Goal: Information Seeking & Learning: Learn about a topic

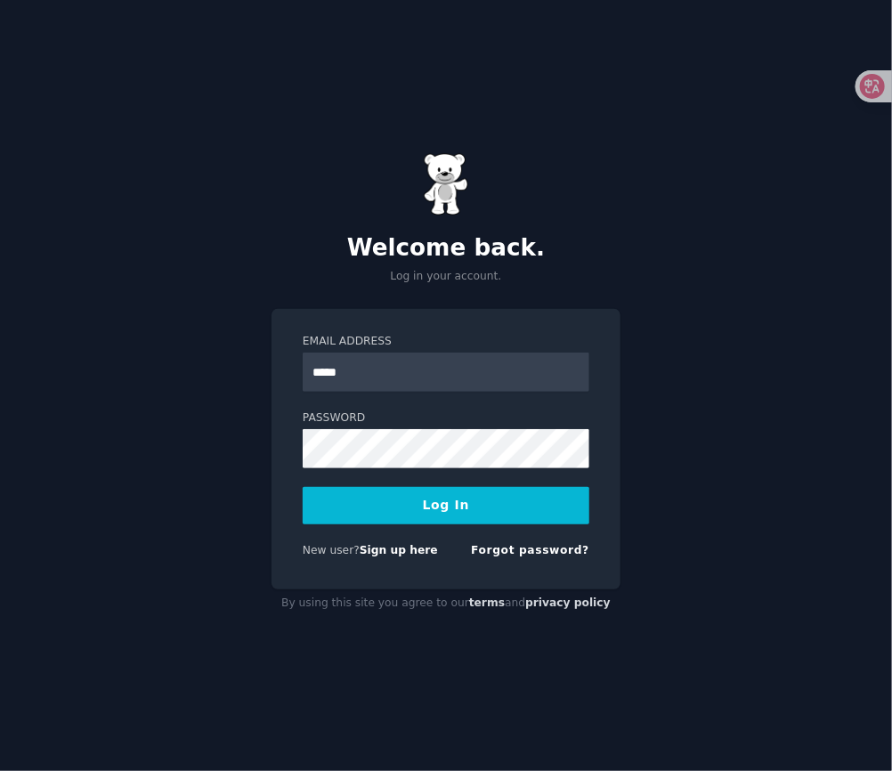
type input "**********"
click at [424, 509] on button "Log In" at bounding box center [446, 505] width 287 height 37
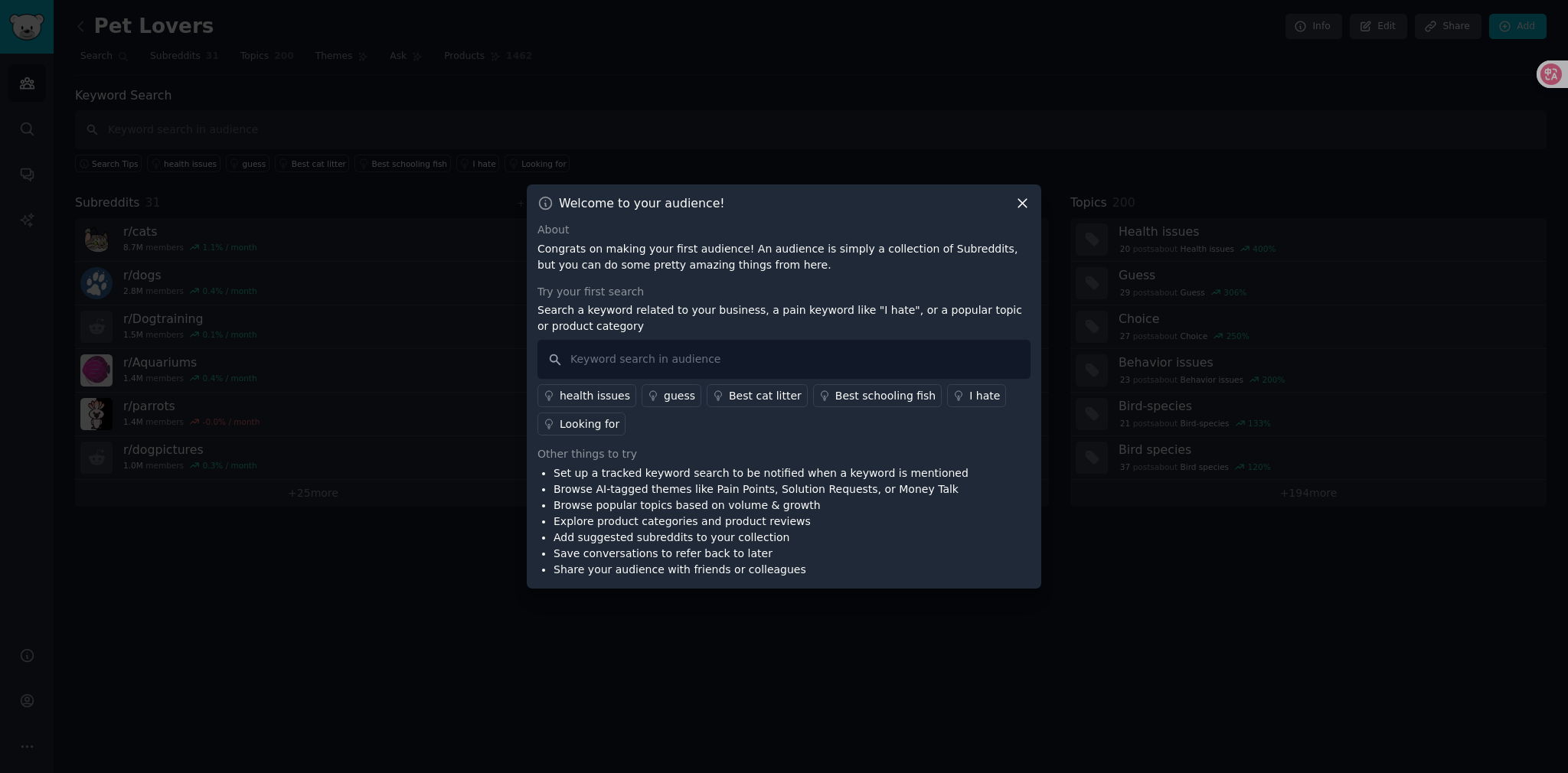
click at [766, 201] on icon at bounding box center [1023, 204] width 9 height 9
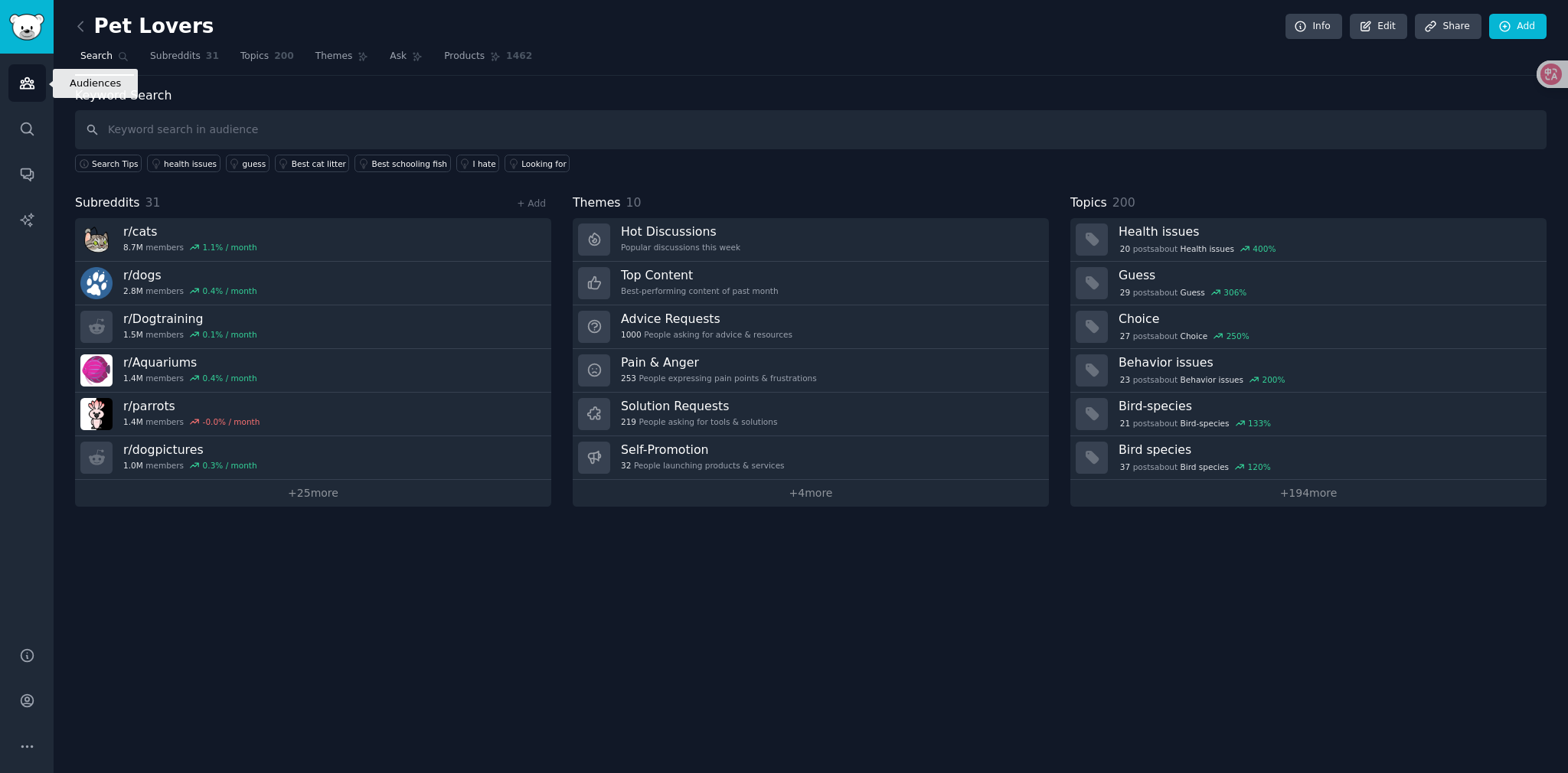
click at [24, 89] on icon "Sidebar" at bounding box center [27, 83] width 16 height 16
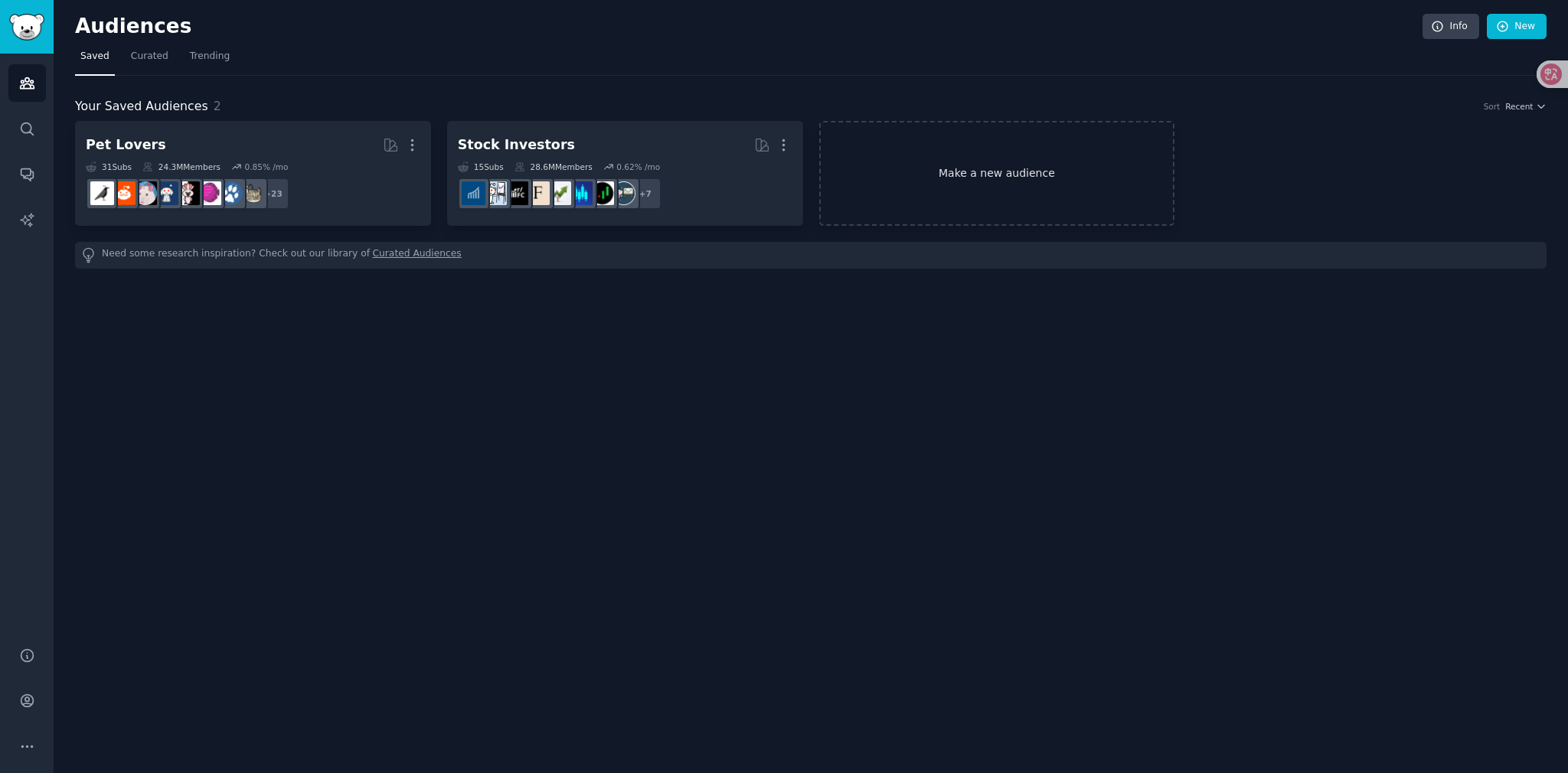
click at [766, 176] on link "Make a new audience" at bounding box center [998, 174] width 356 height 105
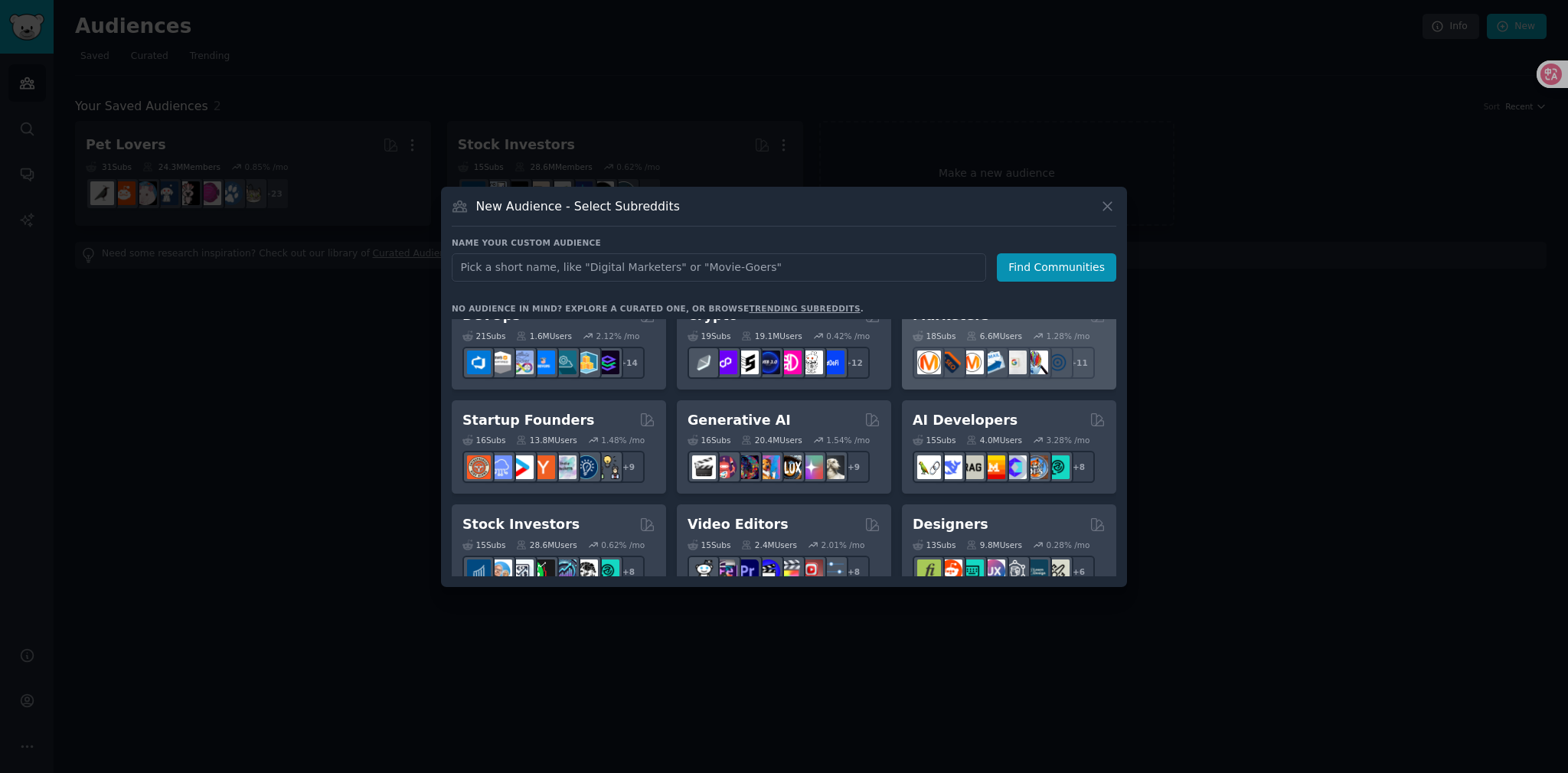
scroll to position [153, 0]
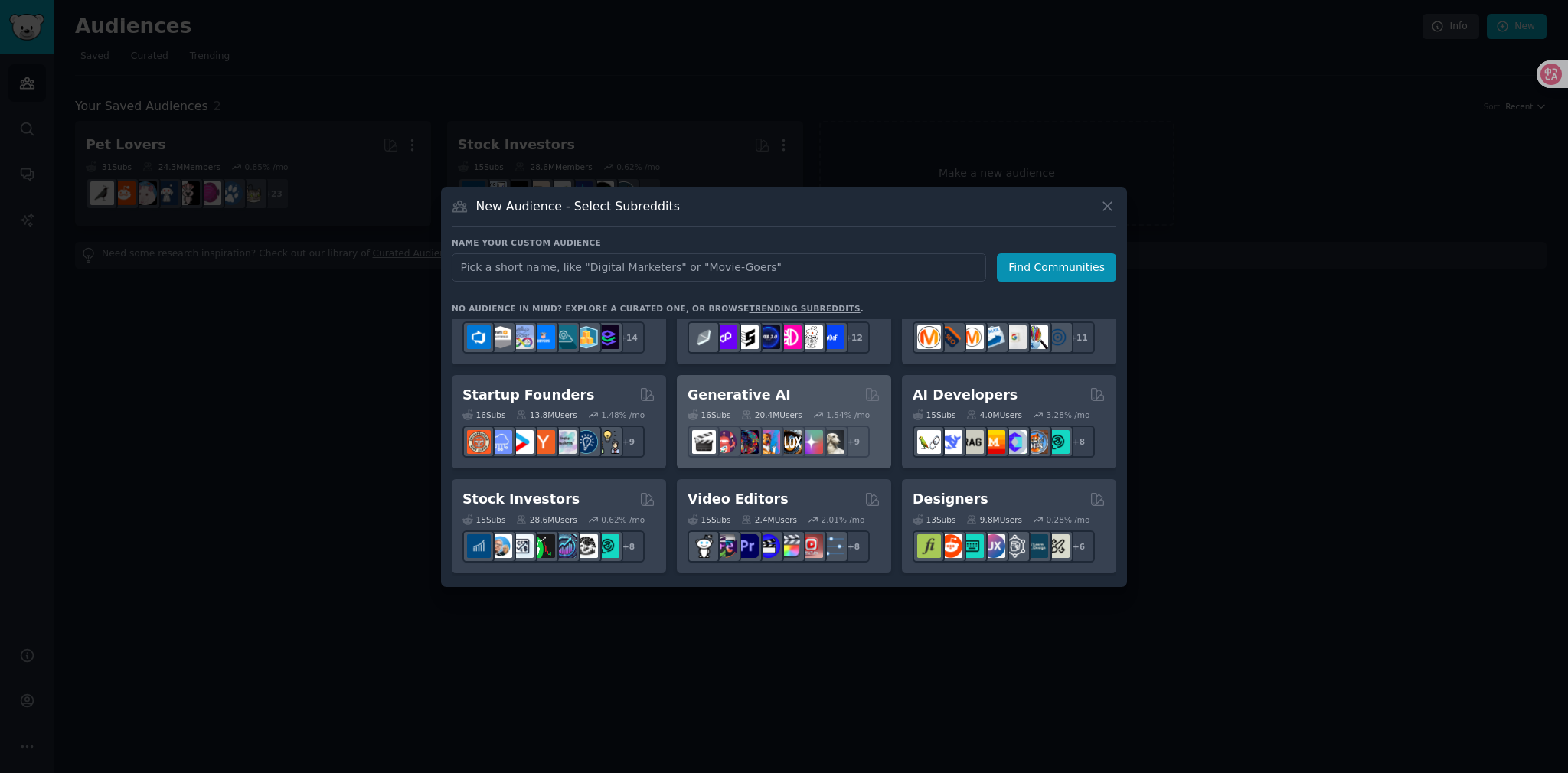
click at [766, 405] on div "Generative AI" at bounding box center [784, 396] width 193 height 19
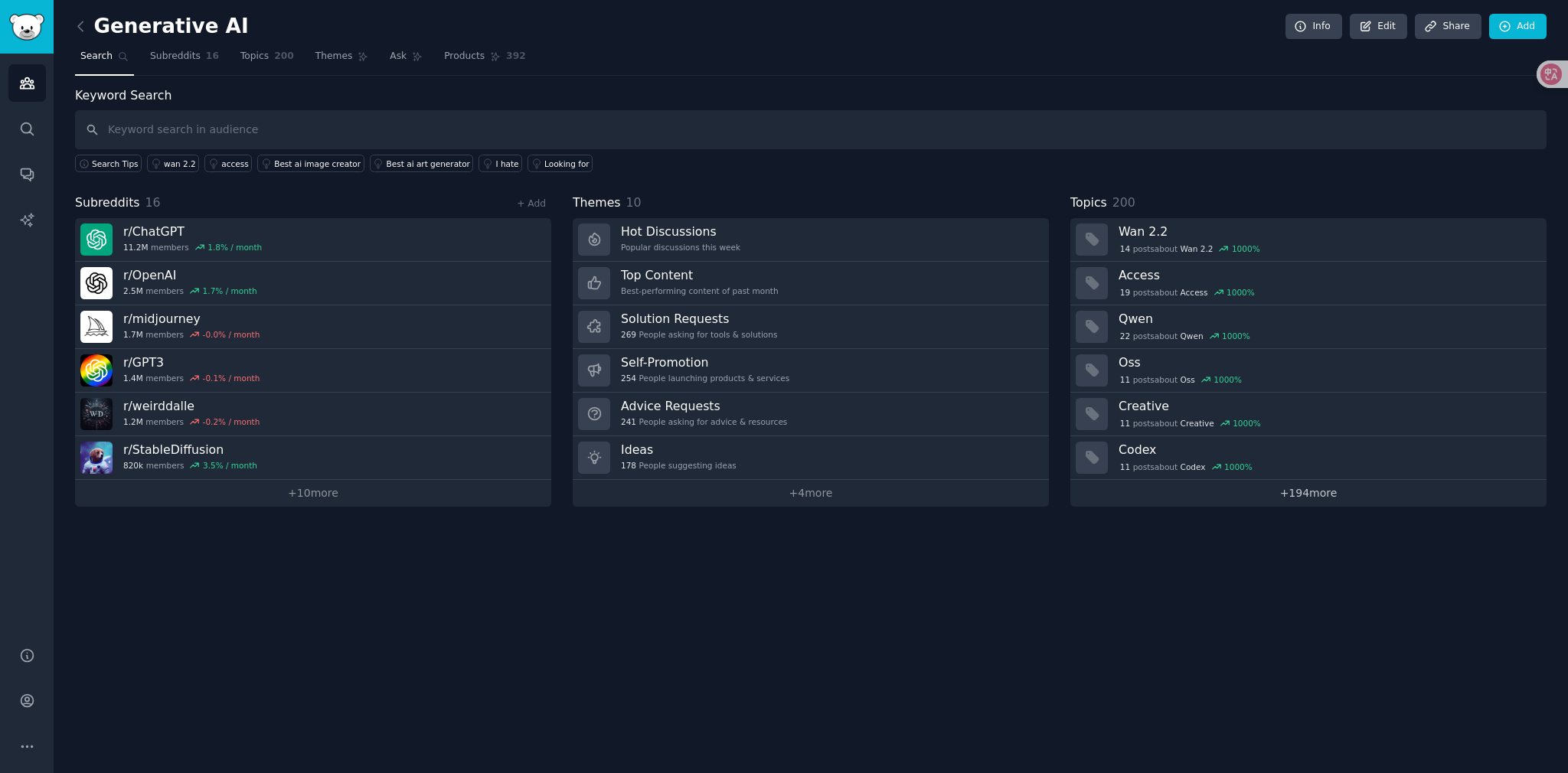
click at [766, 496] on link "+ 194 more" at bounding box center [1308, 493] width 477 height 27
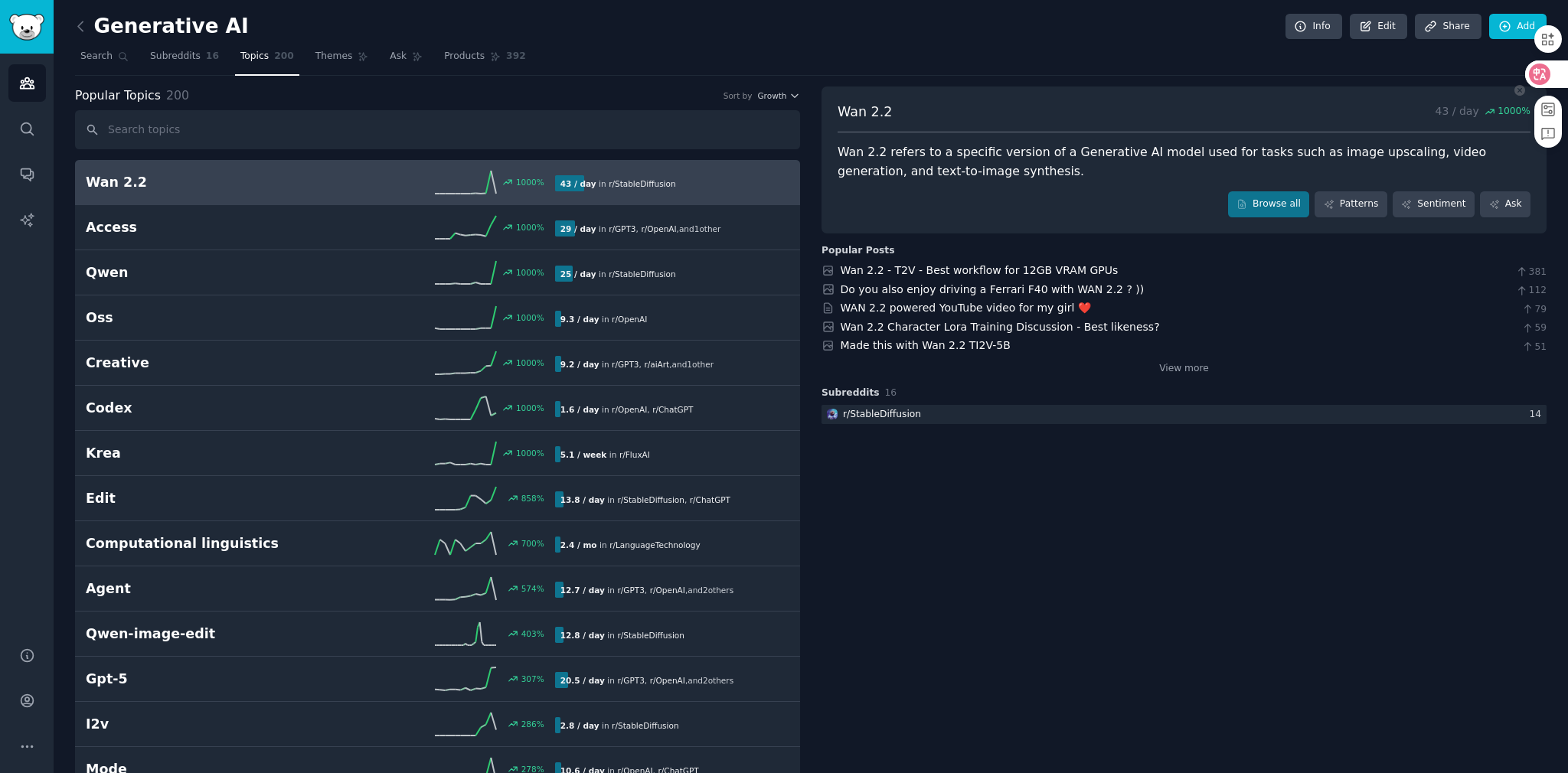
click at [766, 72] on icon at bounding box center [1540, 74] width 13 height 12
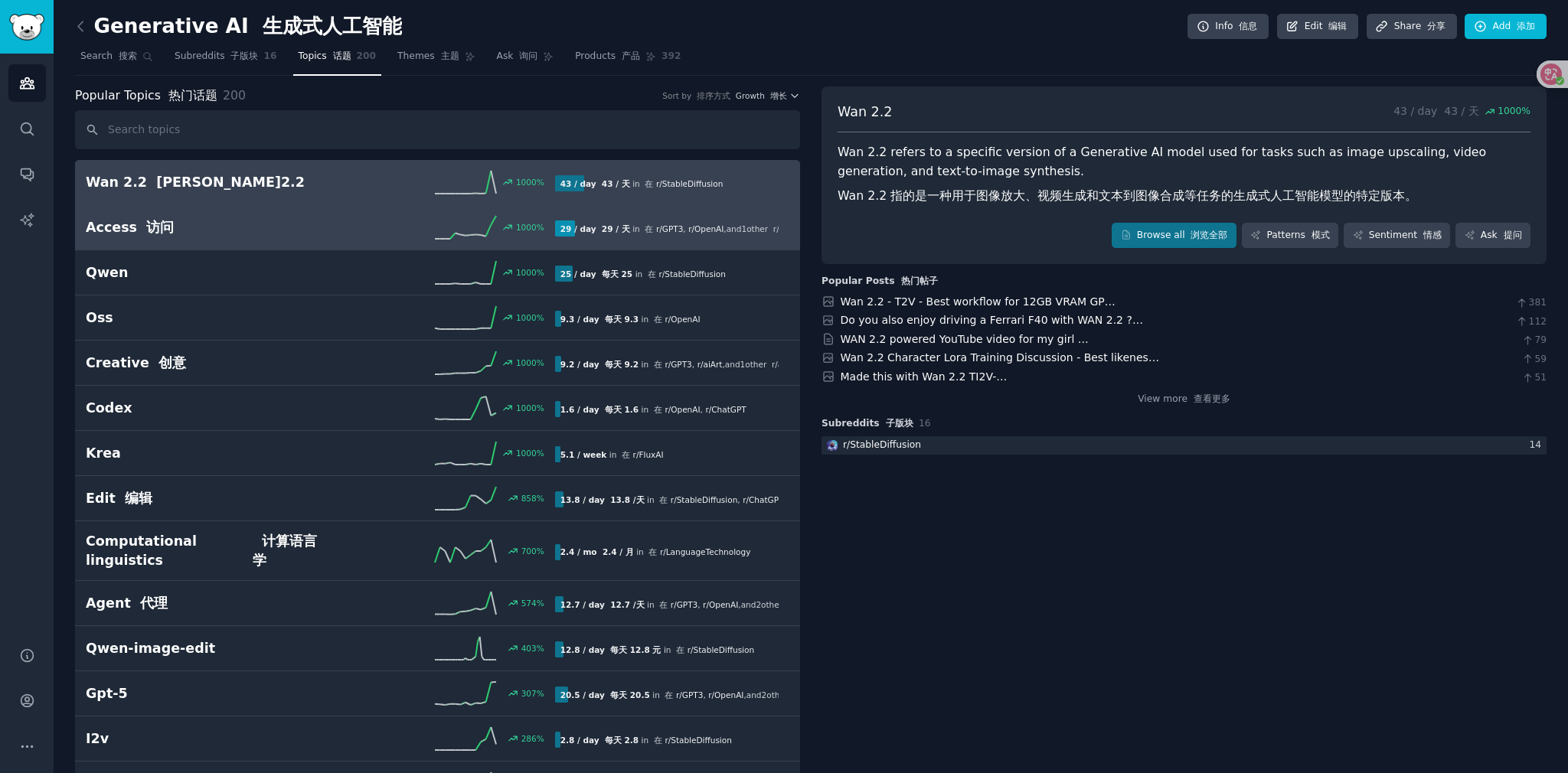
click at [354, 234] on div "1000 %" at bounding box center [437, 227] width 234 height 23
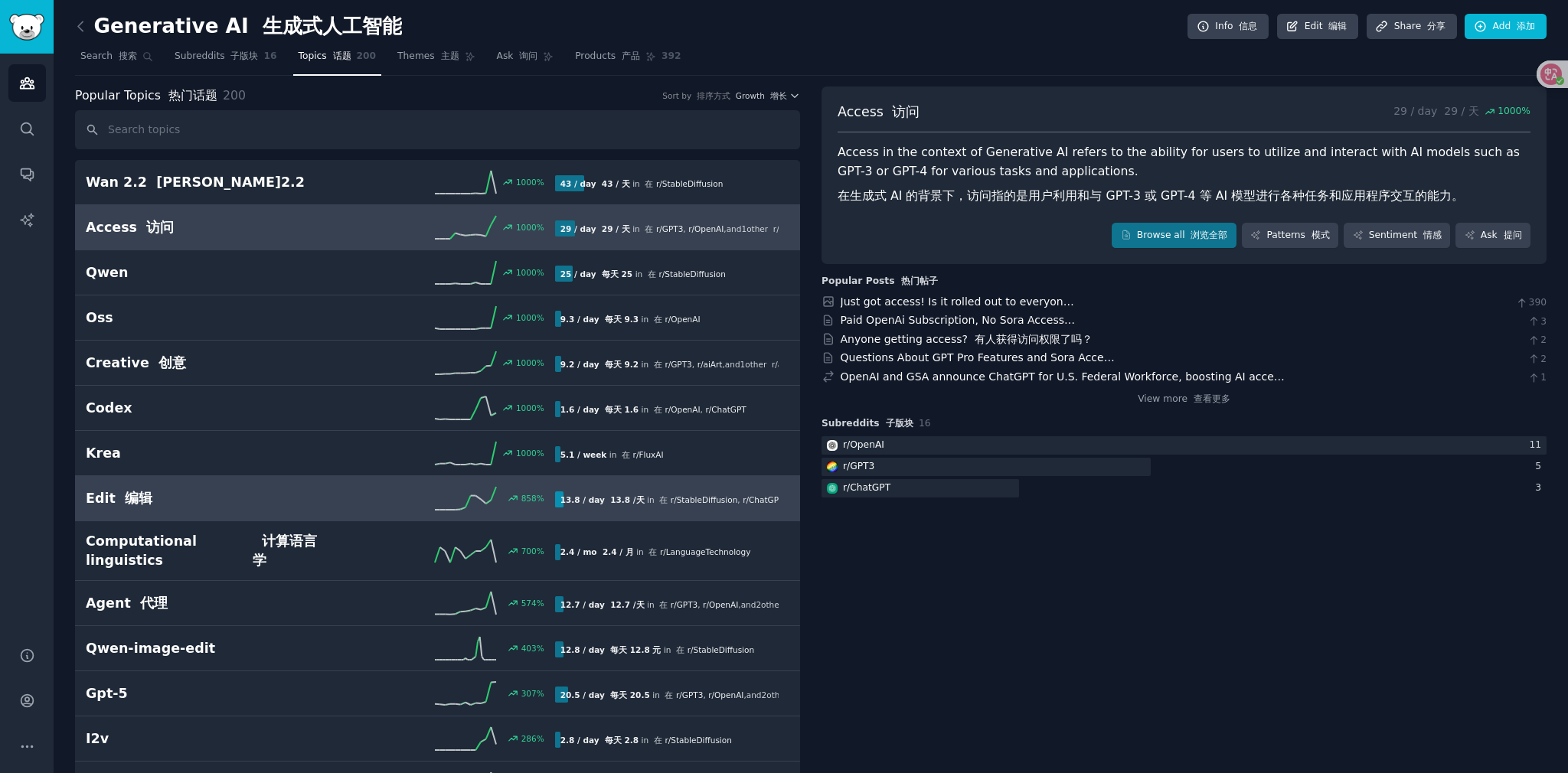
click at [338, 500] on div "858 %" at bounding box center [437, 498] width 234 height 23
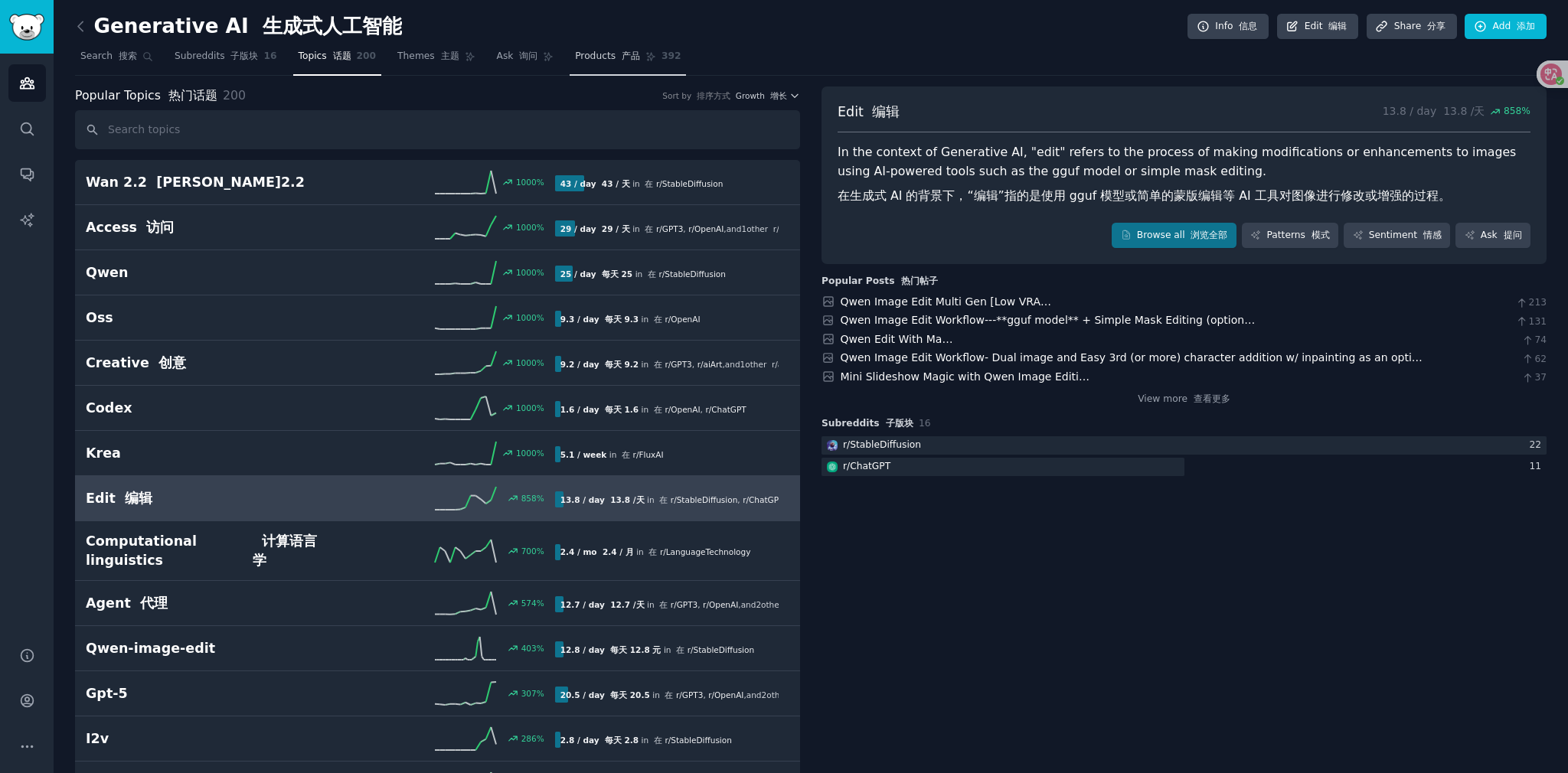
click at [591, 46] on link "Products 产品 392" at bounding box center [627, 60] width 116 height 31
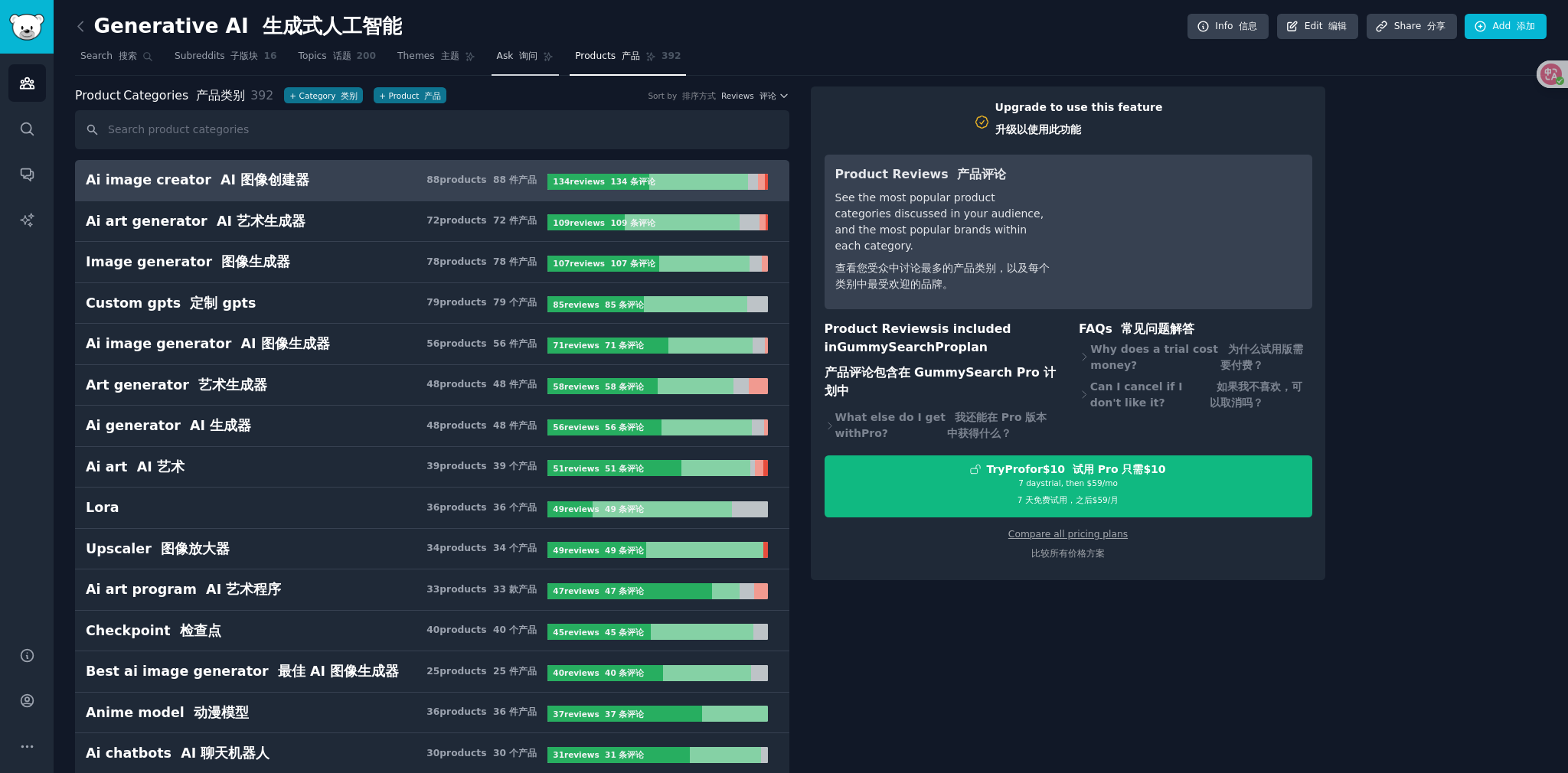
click at [525, 59] on font "询问" at bounding box center [528, 56] width 18 height 10
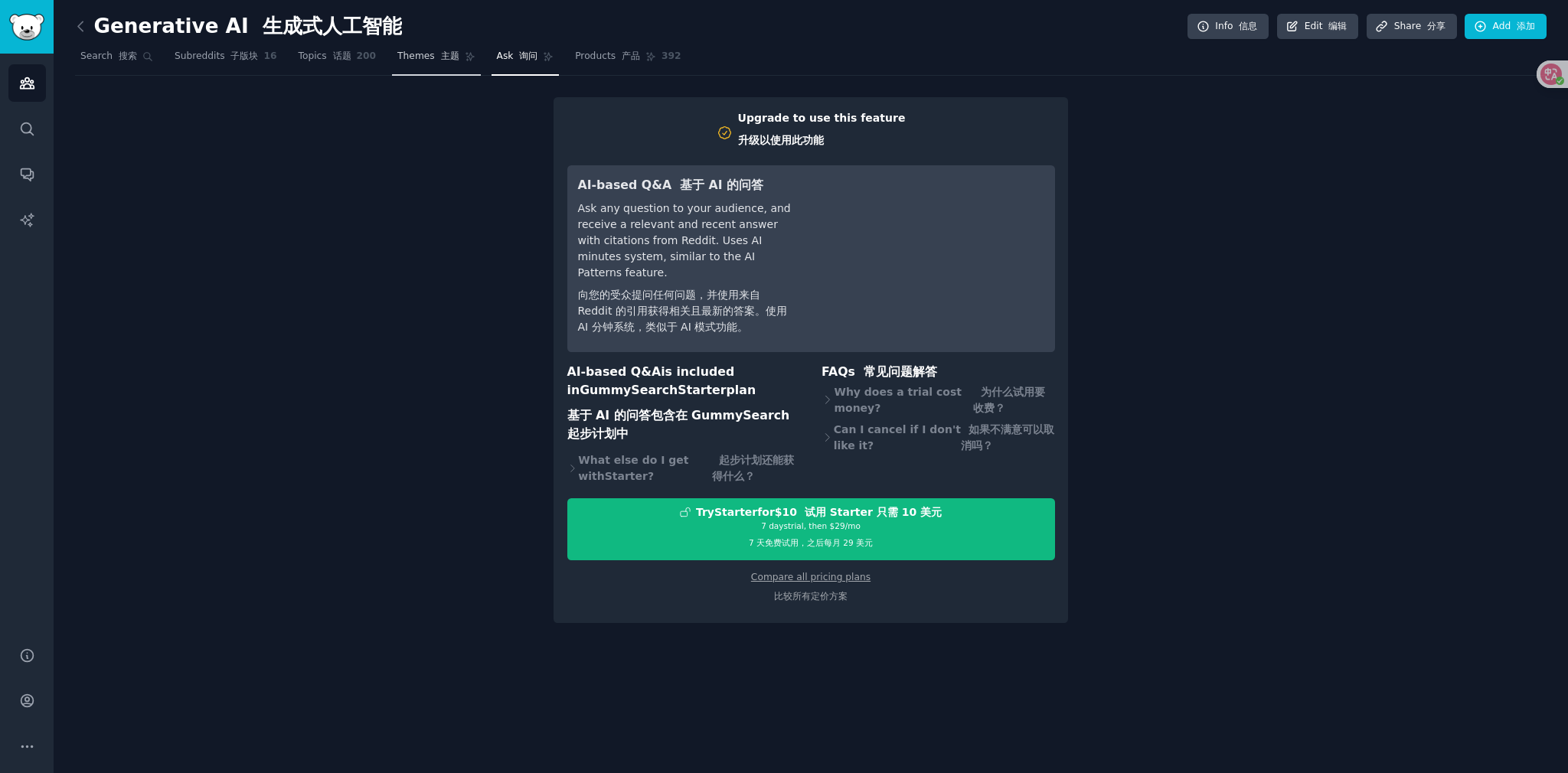
click at [447, 58] on font "主题" at bounding box center [450, 56] width 18 height 10
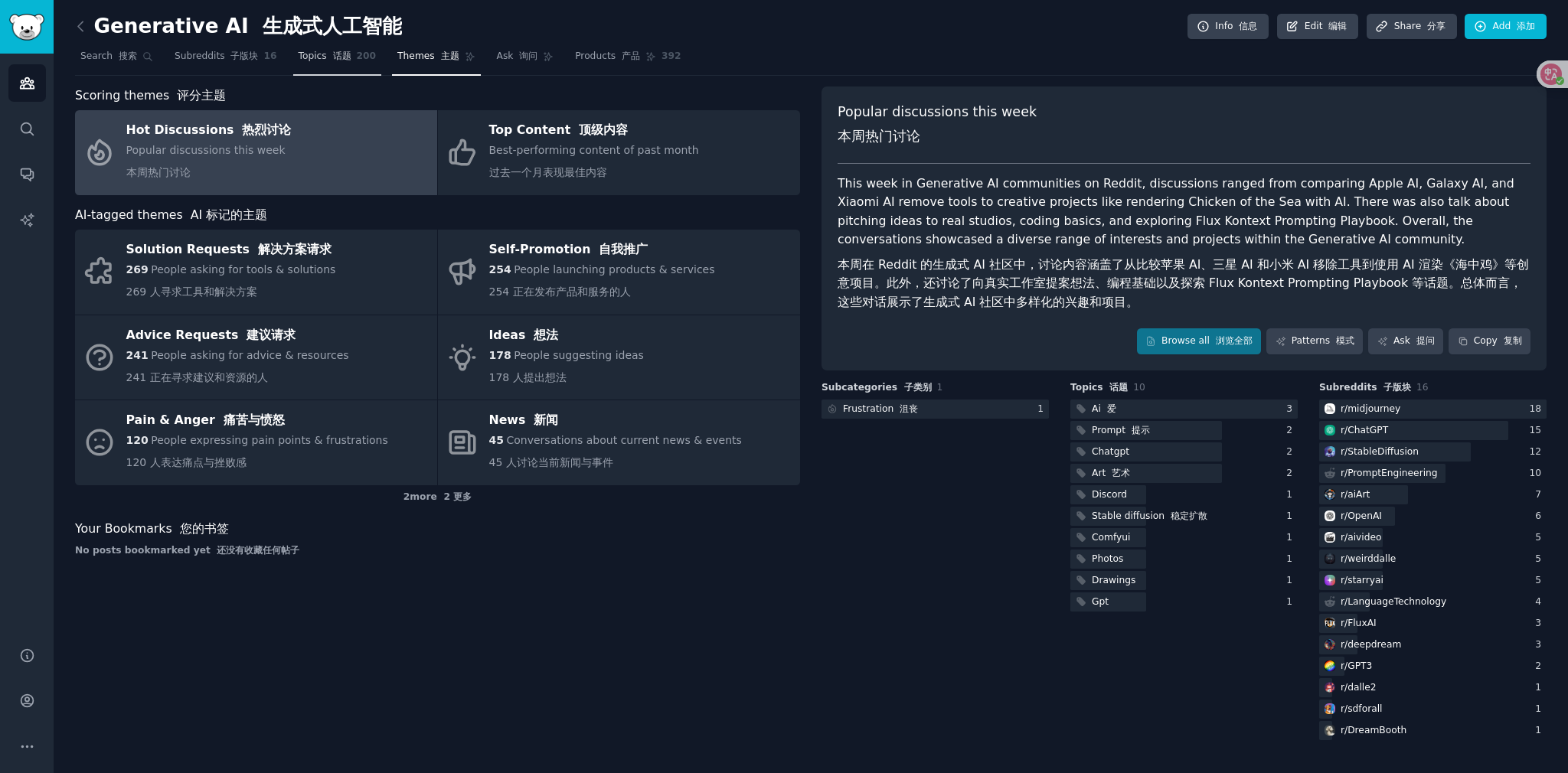
click at [311, 62] on span "Topics 话题" at bounding box center [324, 57] width 52 height 14
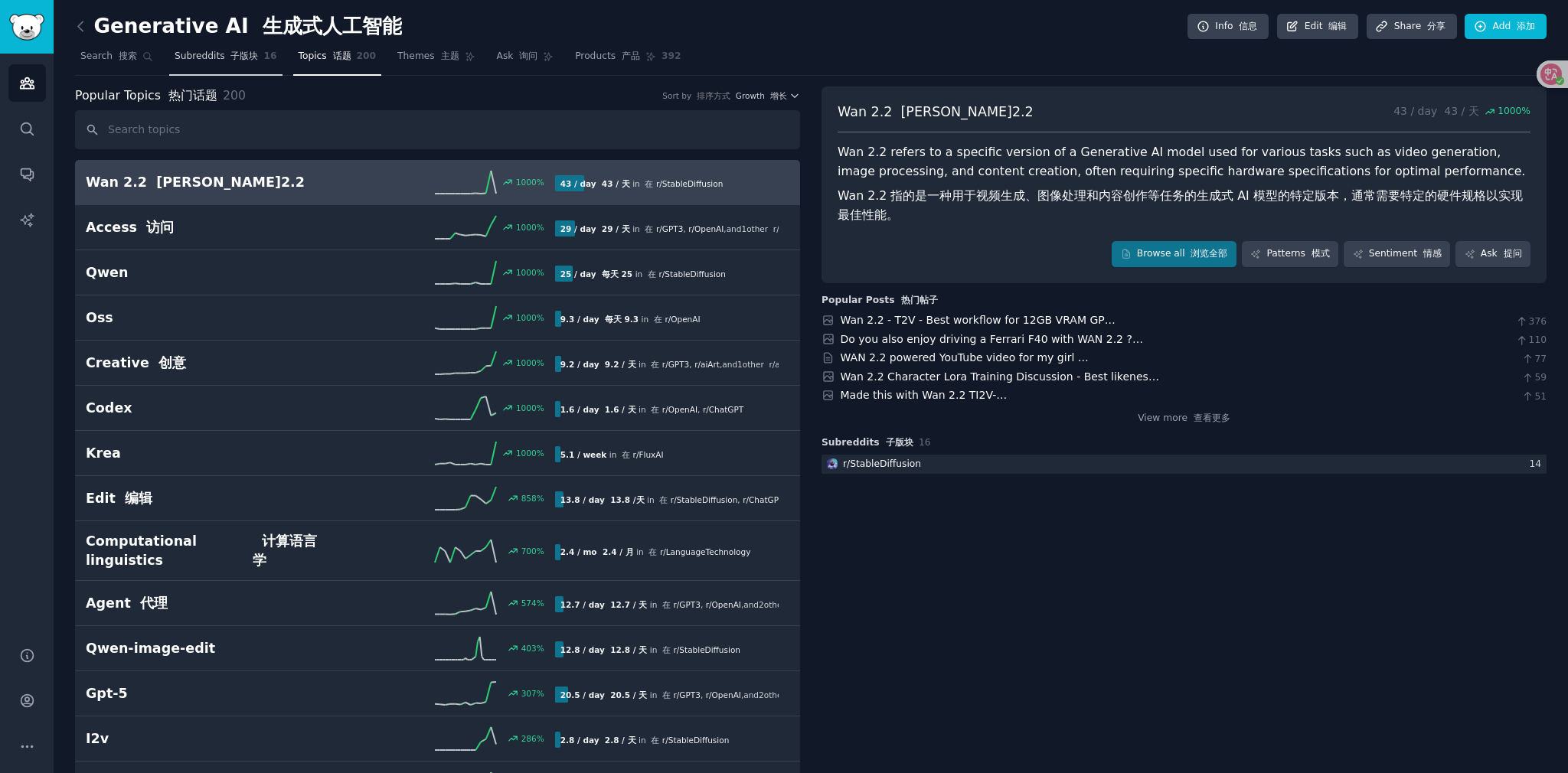
click at [248, 52] on font "子版块" at bounding box center [244, 56] width 28 height 10
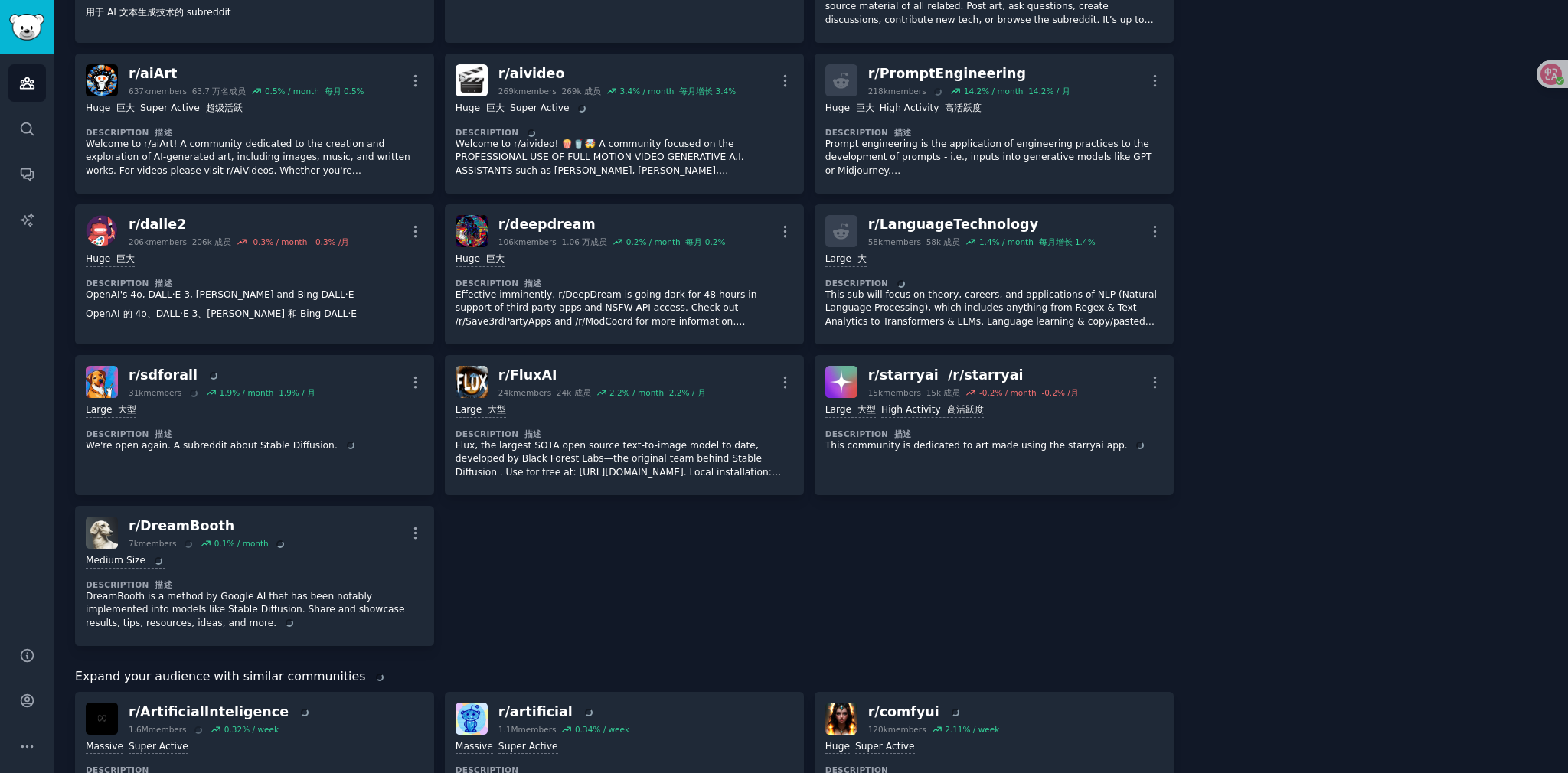
scroll to position [459, 0]
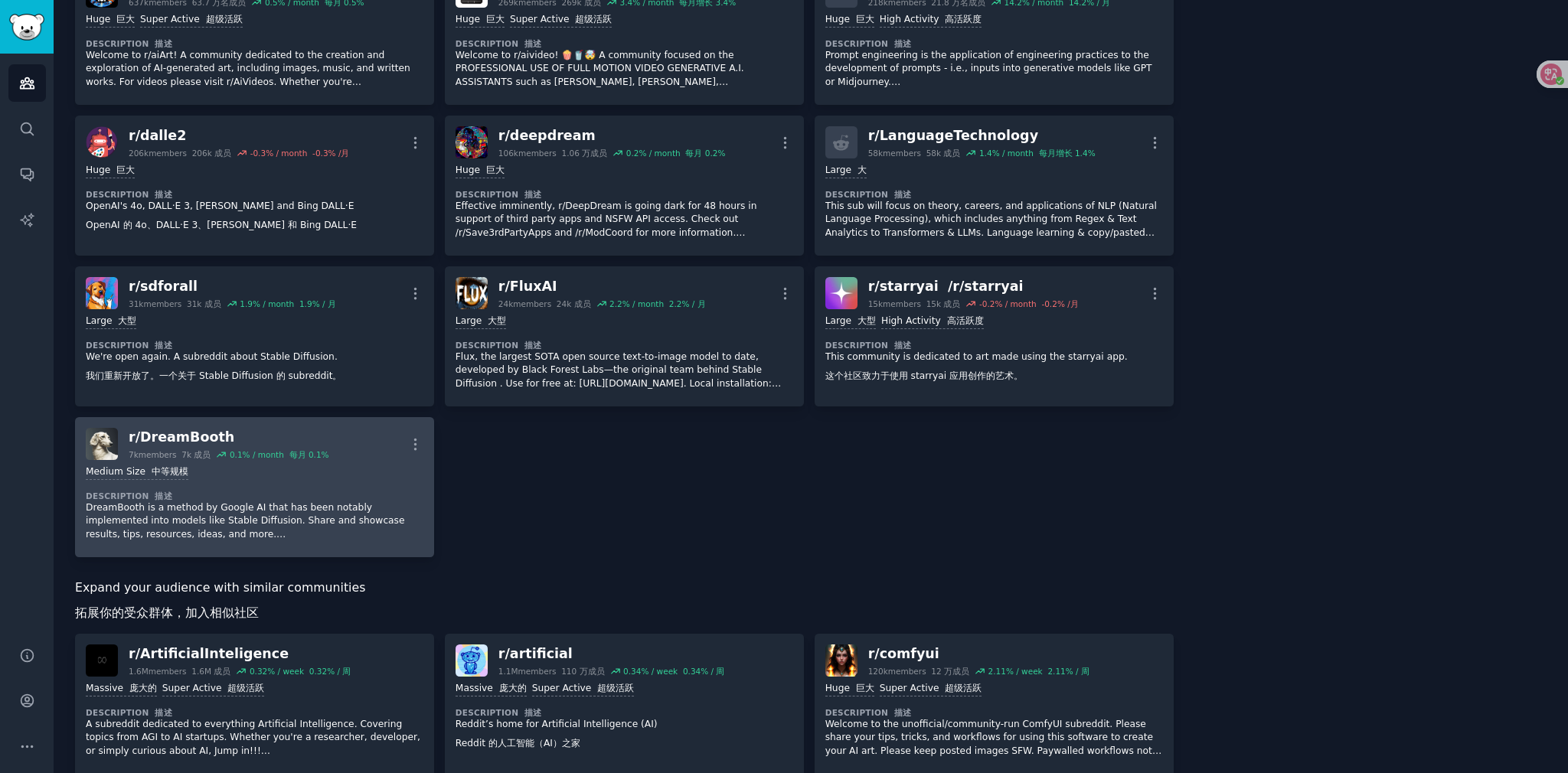
click at [259, 480] on div "Medium Size 中等规模 Description 描述 DreamBooth is a method by Google AI that has be…" at bounding box center [255, 503] width 338 height 87
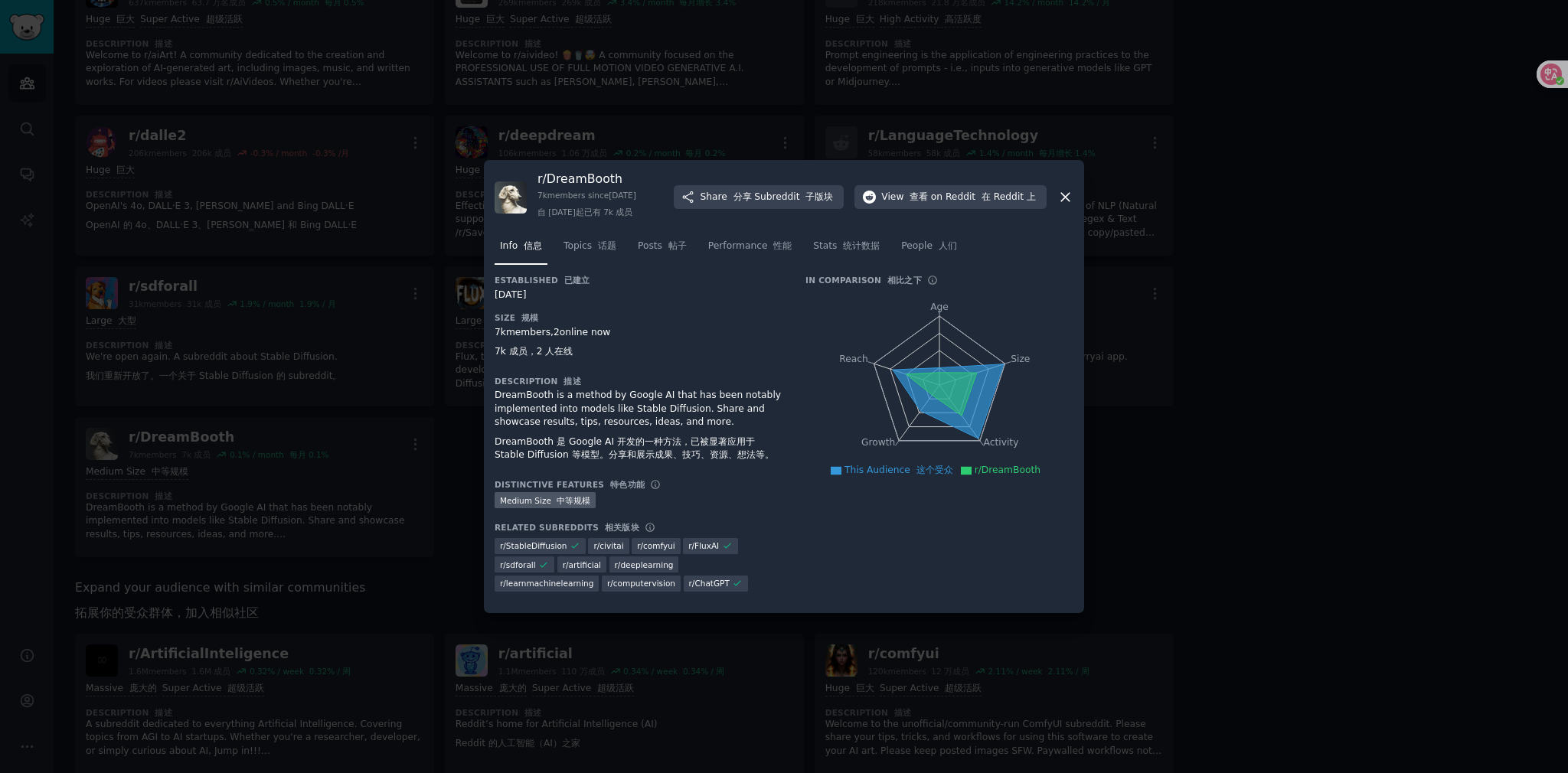
click at [766, 160] on div at bounding box center [784, 386] width 1568 height 773
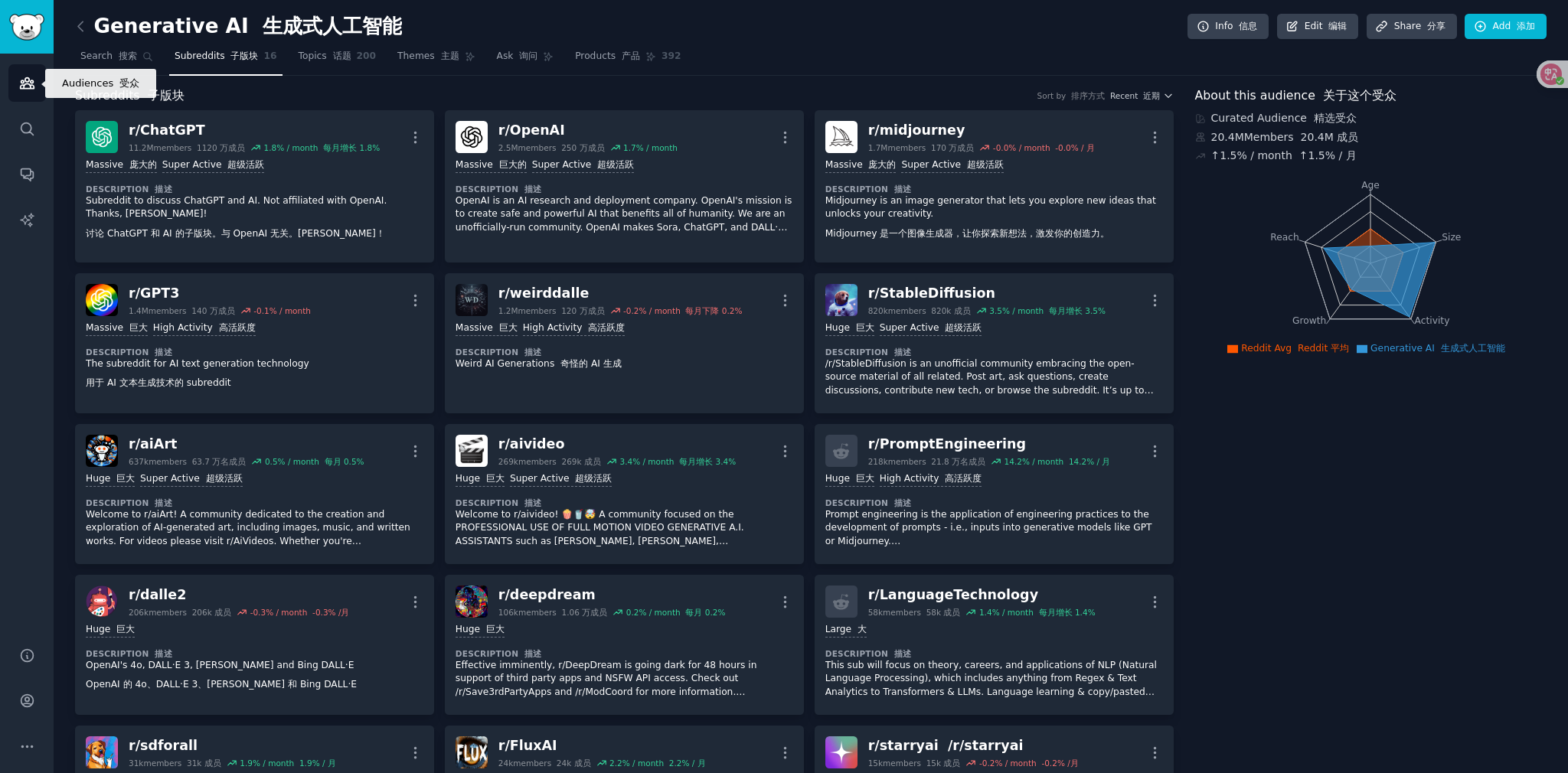
click at [24, 89] on icon "Sidebar" at bounding box center [27, 83] width 14 height 10
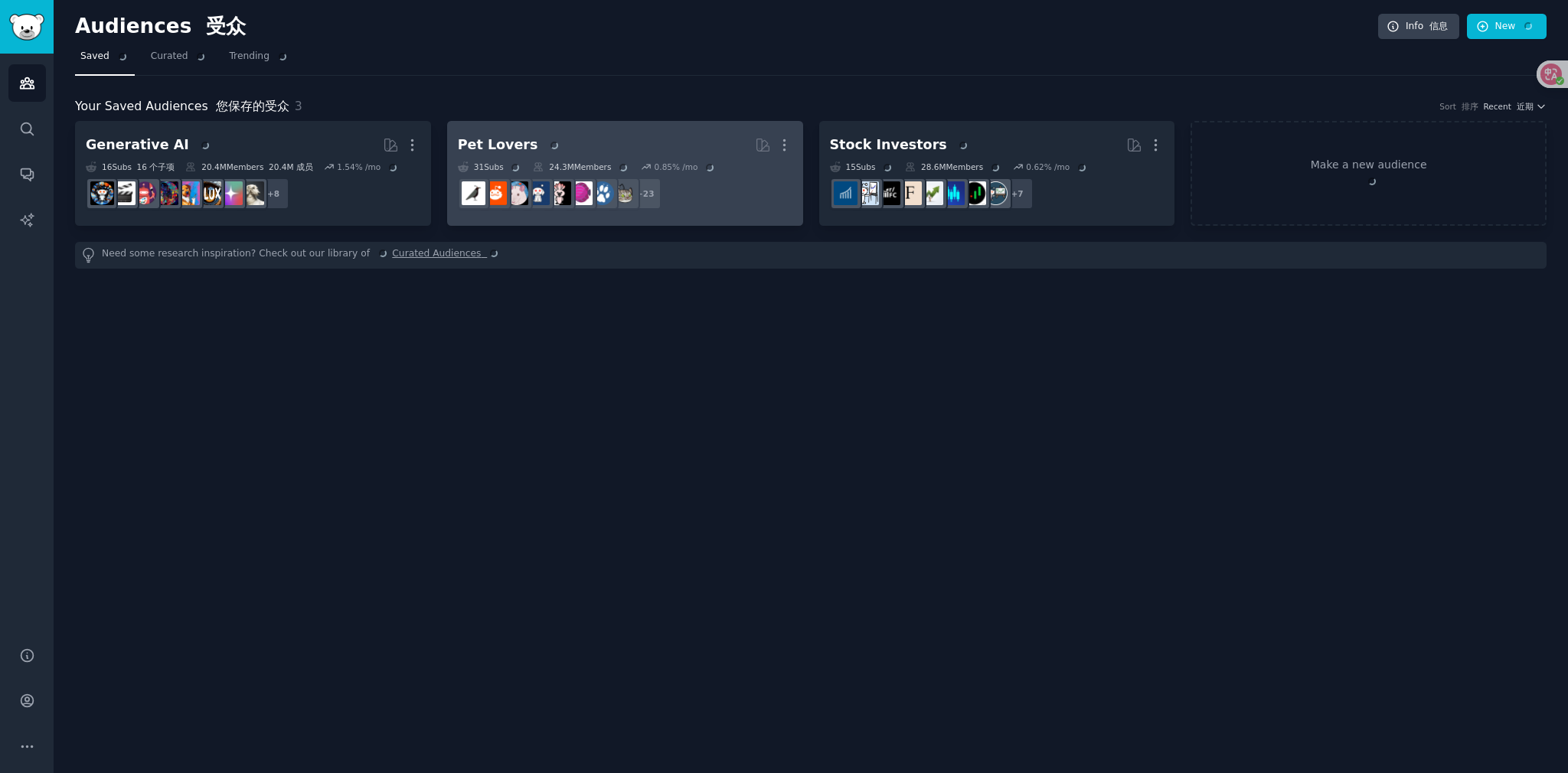
click at [539, 138] on font at bounding box center [549, 144] width 23 height 15
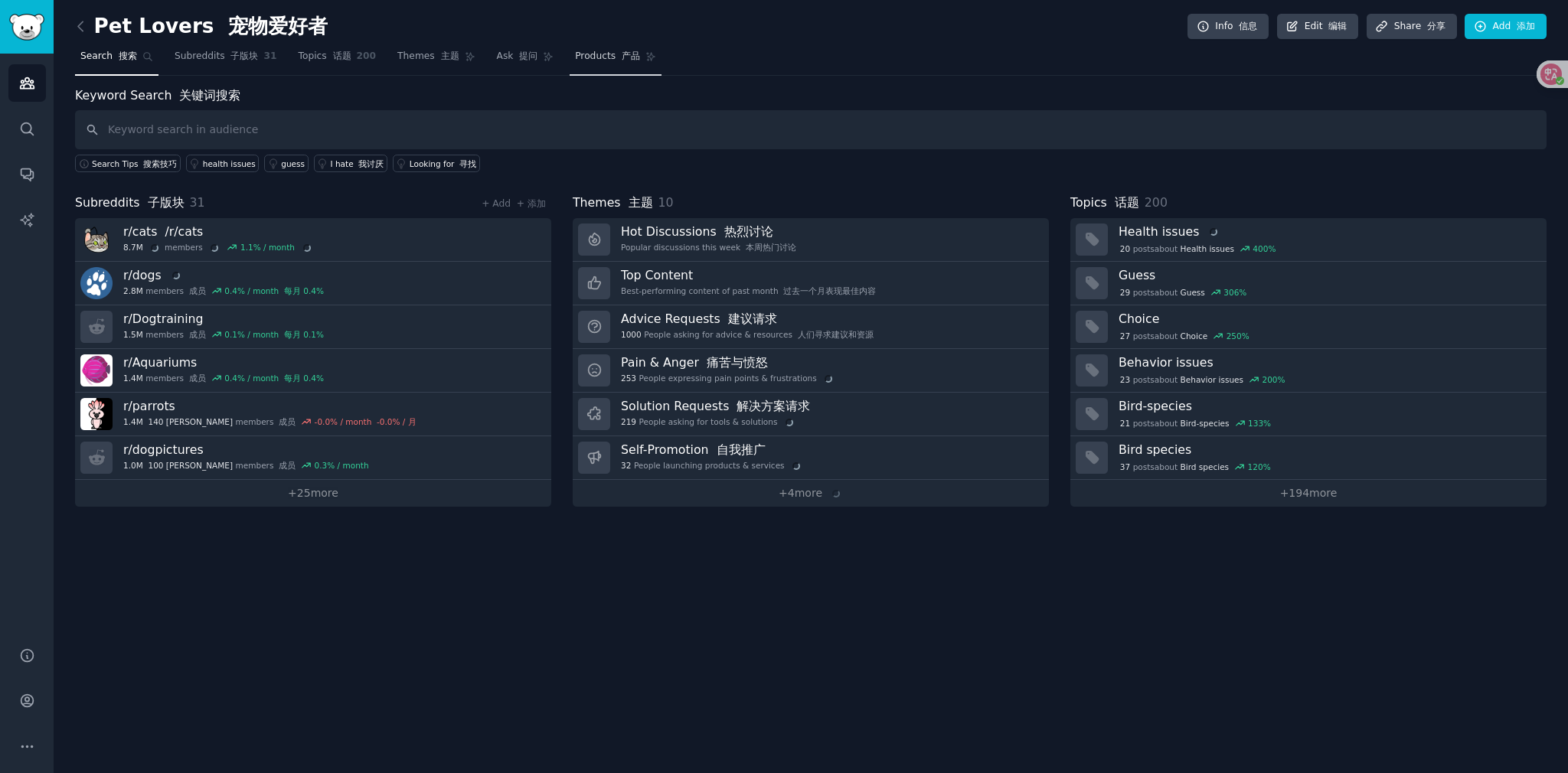
drag, startPoint x: 591, startPoint y: 60, endPoint x: 589, endPoint y: 68, distance: 8.2
click at [590, 62] on span "Products 产品" at bounding box center [608, 57] width 65 height 14
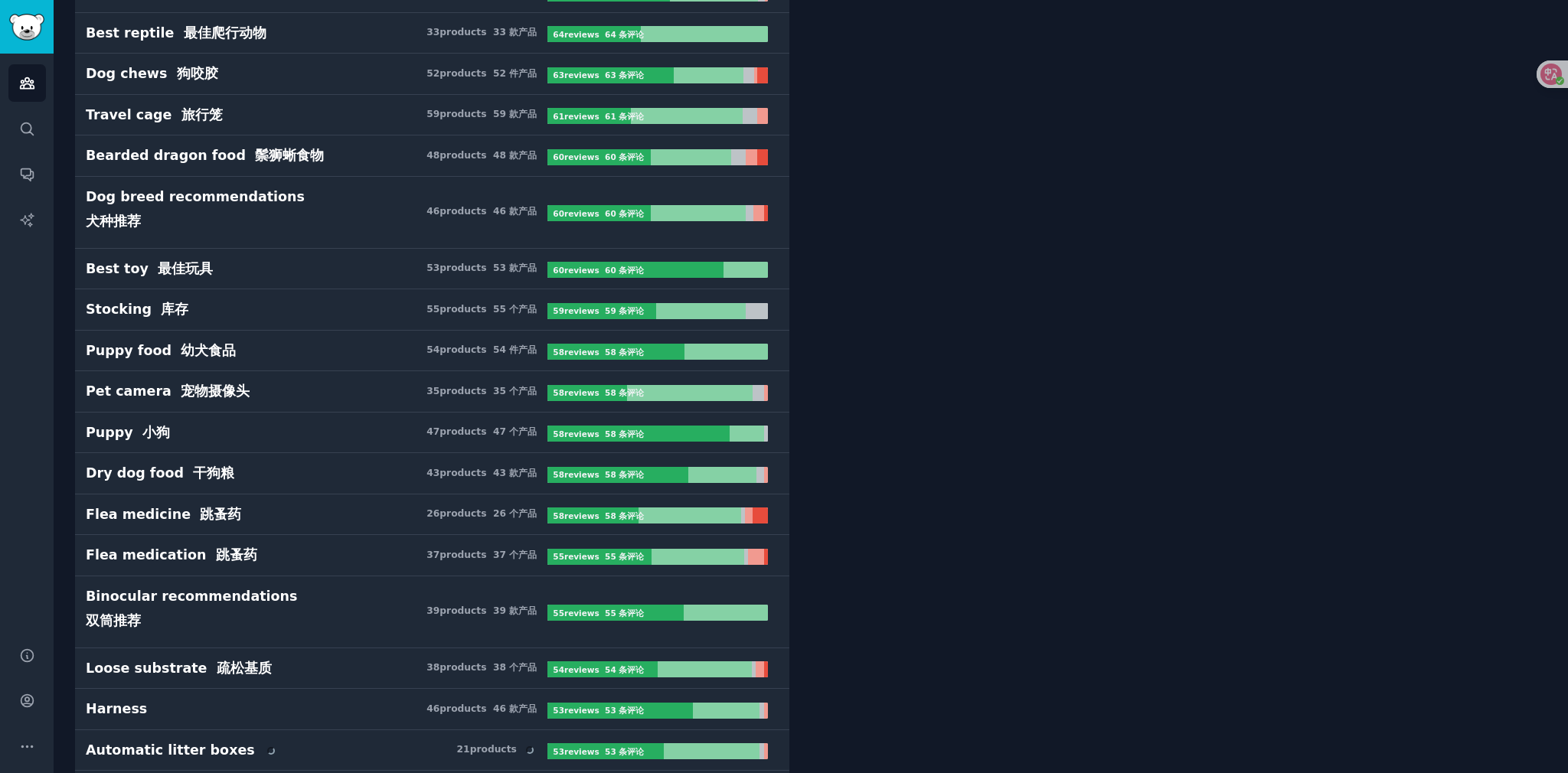
scroll to position [2144, 0]
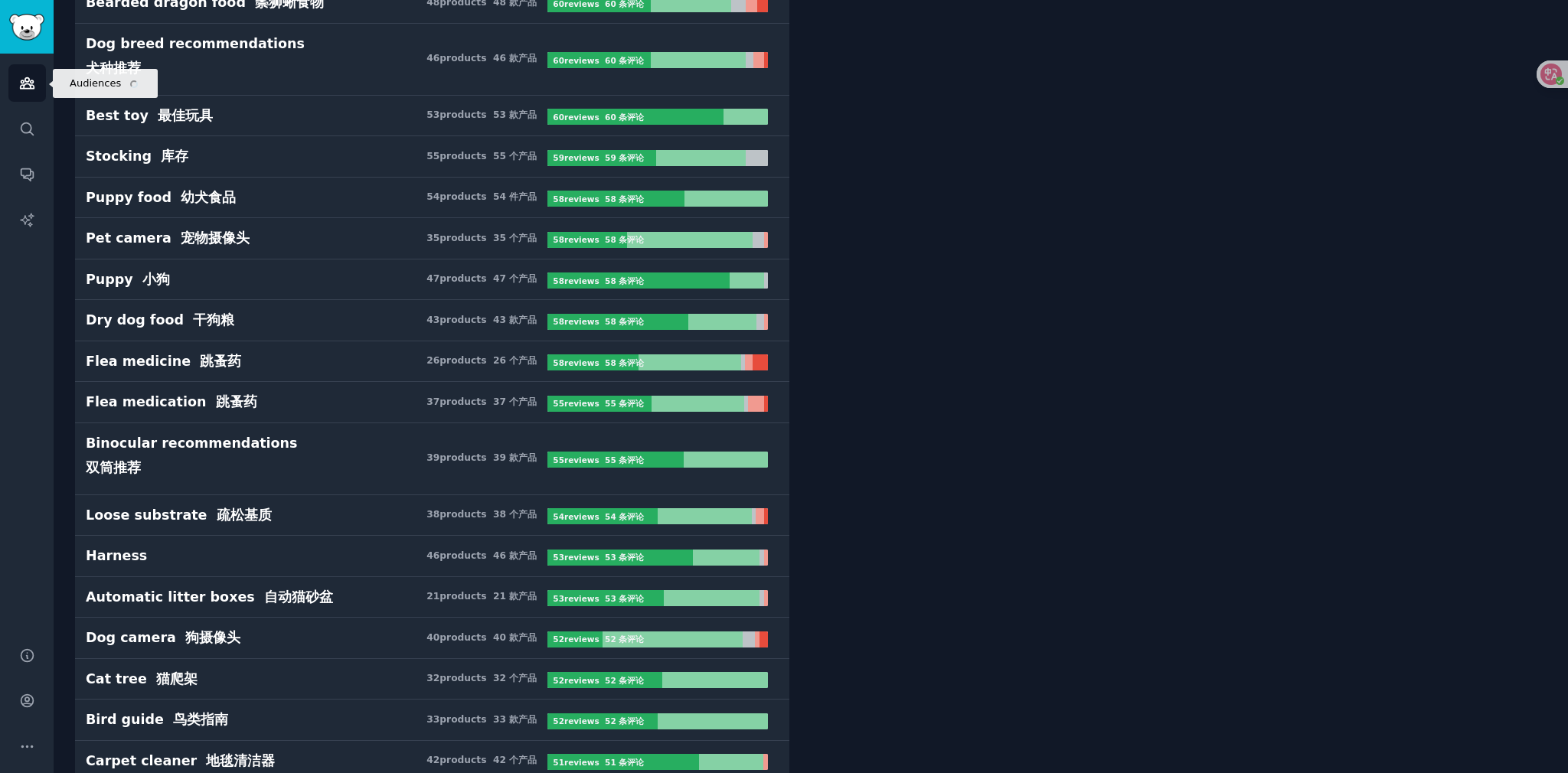
click at [20, 94] on link "Audiences" at bounding box center [28, 83] width 38 height 38
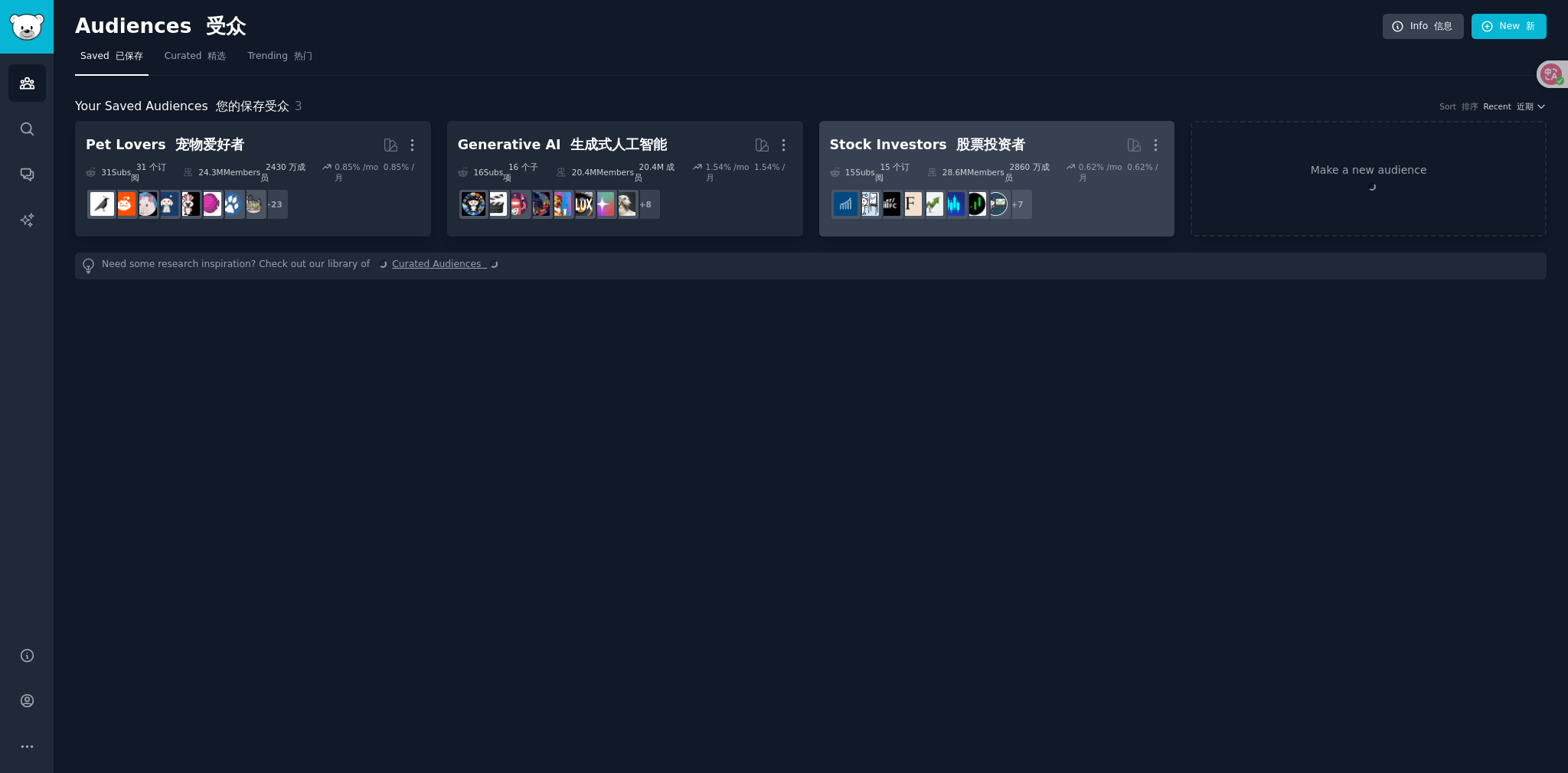
click at [766, 144] on font "股票投资者" at bounding box center [991, 144] width 69 height 15
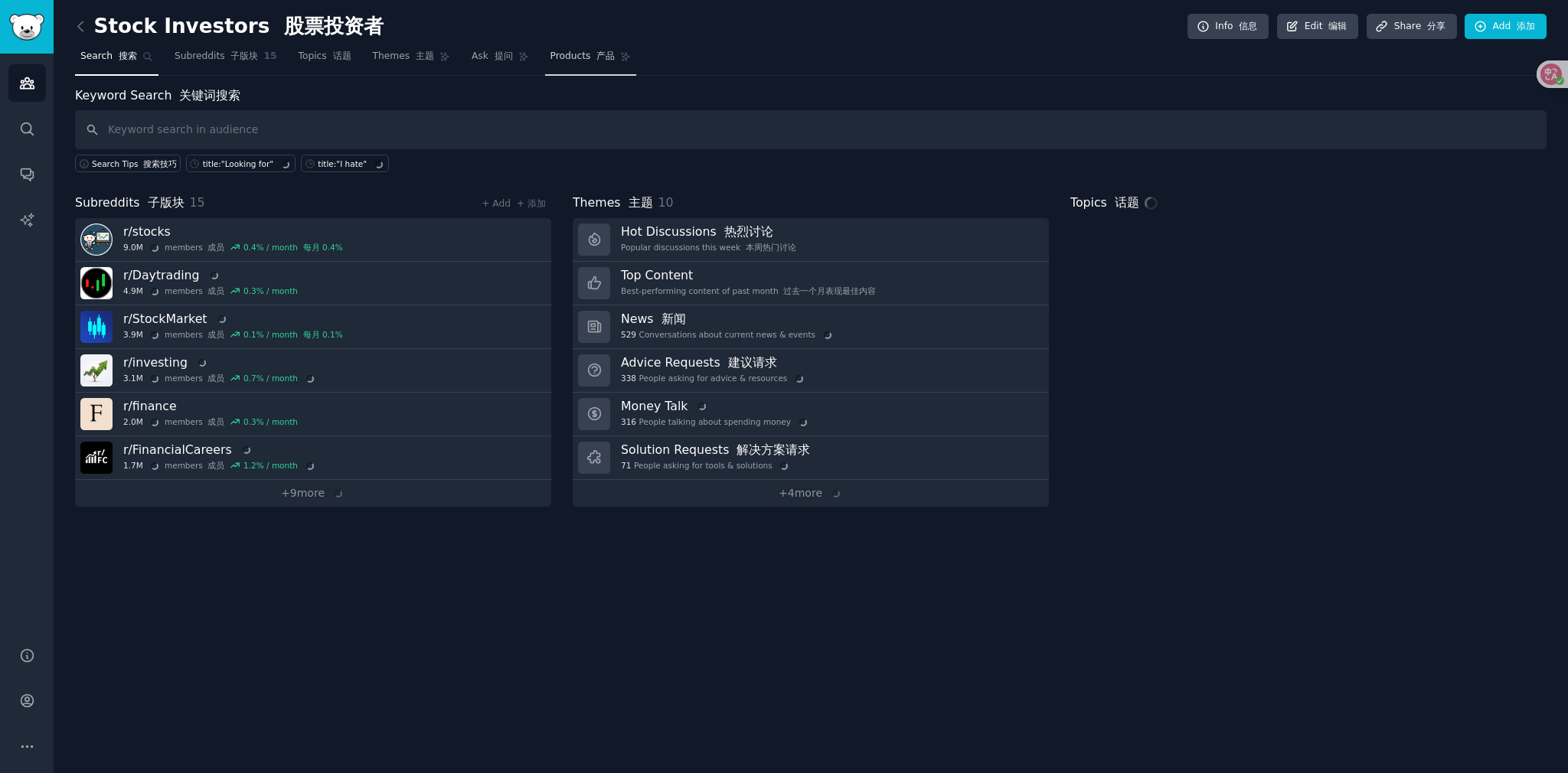
click at [569, 59] on span "Products 产品" at bounding box center [583, 57] width 65 height 14
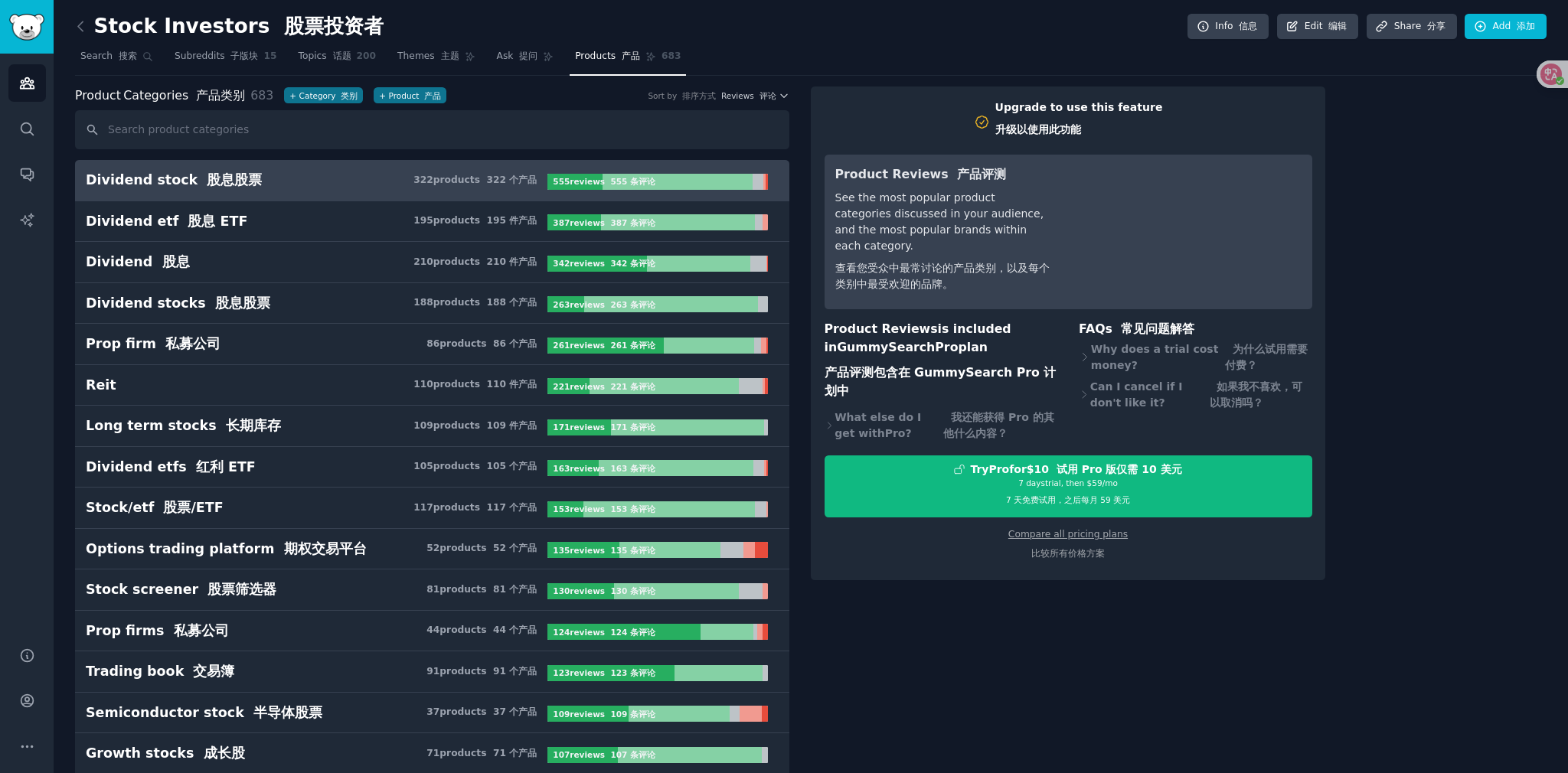
click at [206, 175] on font "股息股票" at bounding box center [234, 180] width 55 height 15
drag, startPoint x: 127, startPoint y: 57, endPoint x: 151, endPoint y: 73, distance: 28.8
click at [127, 58] on font "搜索" at bounding box center [127, 56] width 18 height 10
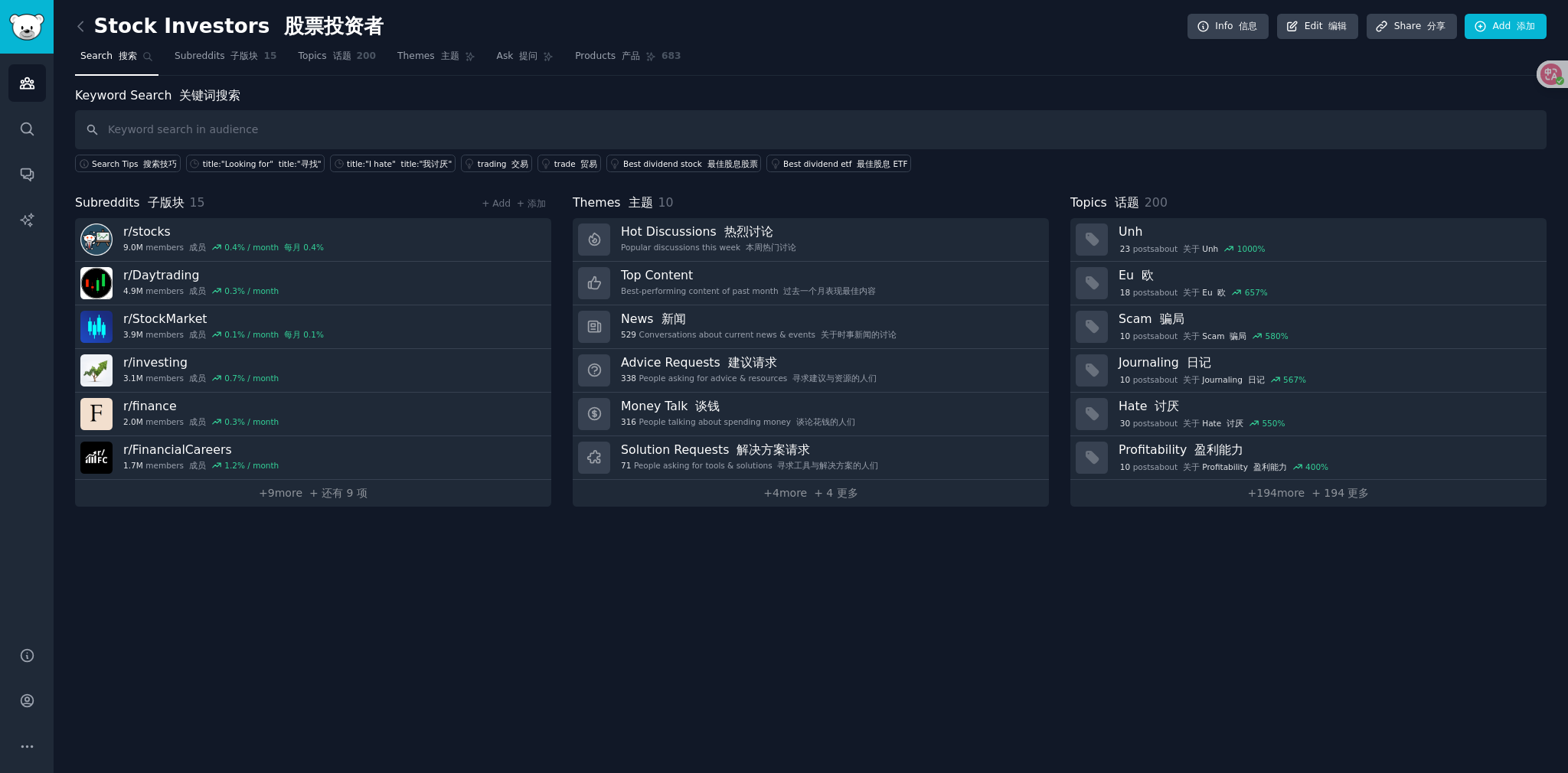
click at [307, 130] on input "text" at bounding box center [810, 129] width 1472 height 39
drag, startPoint x: 195, startPoint y: 129, endPoint x: 82, endPoint y: 121, distance: 113.3
click at [82, 121] on input "di" at bounding box center [810, 129] width 1472 height 39
paste input "Dividend Stock"
type input "Dividend Stock"
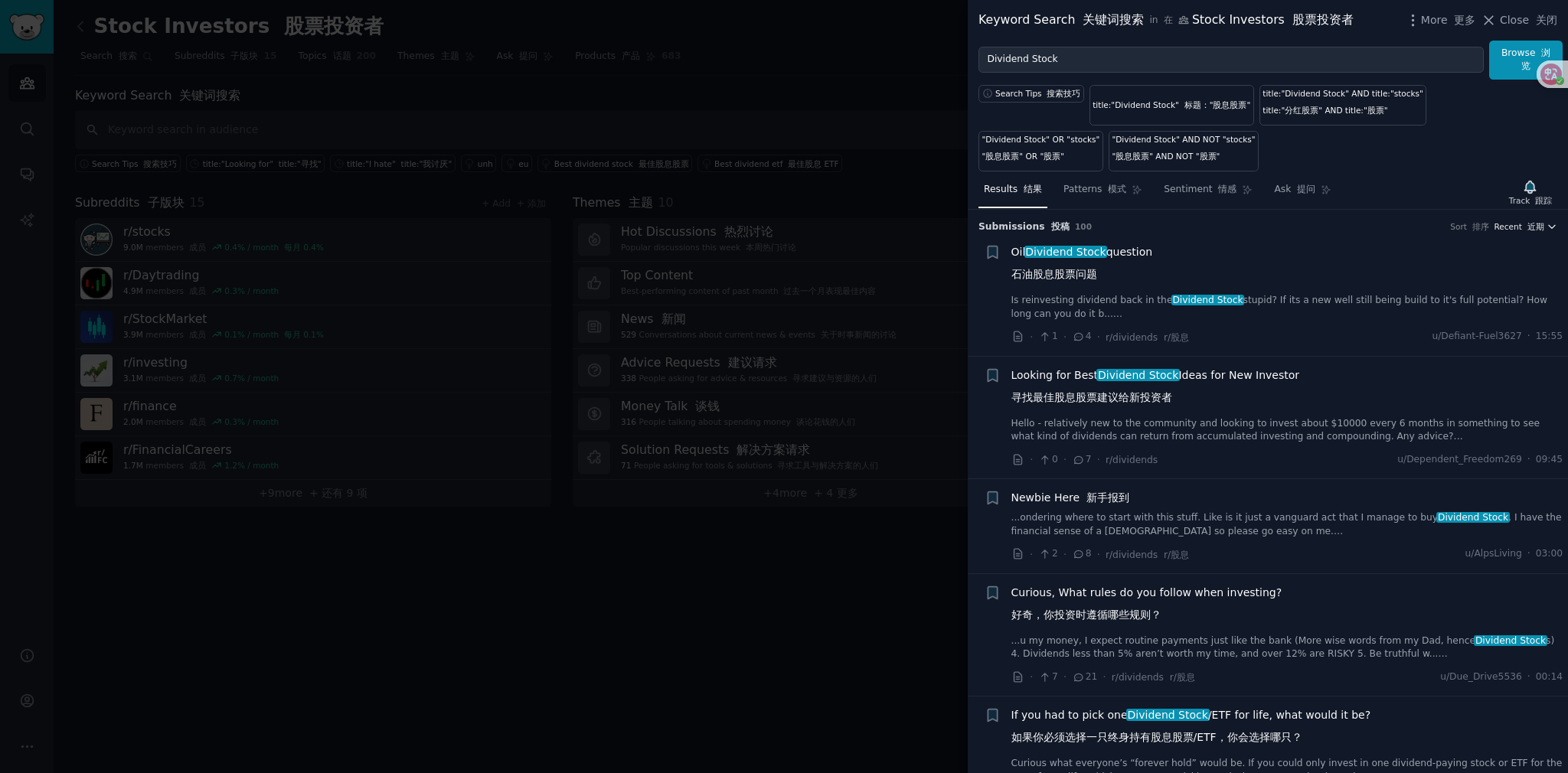
click at [766, 226] on icon "button" at bounding box center [1552, 228] width 6 height 3
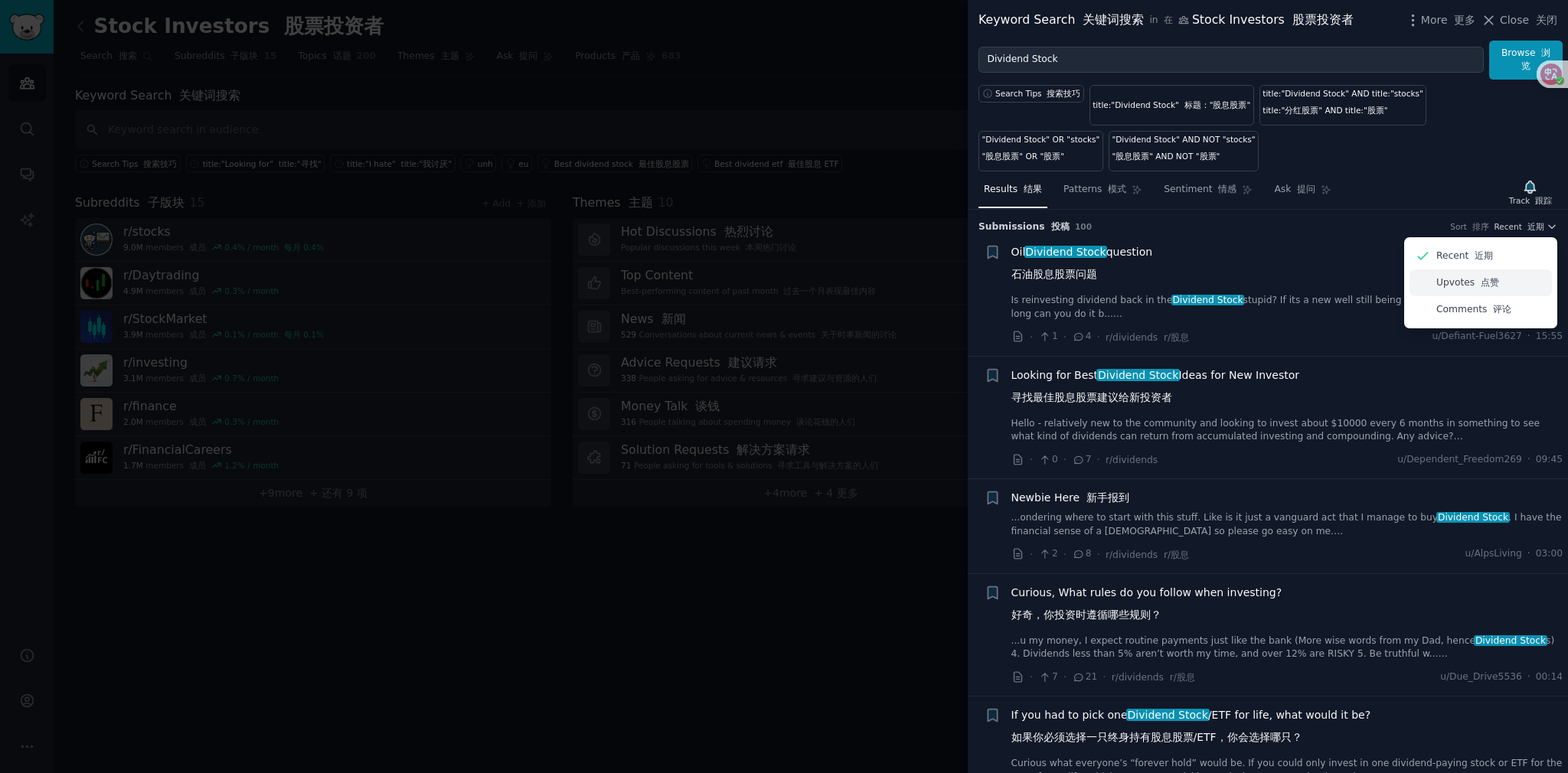
click at [766, 286] on font "点赞" at bounding box center [1490, 282] width 18 height 10
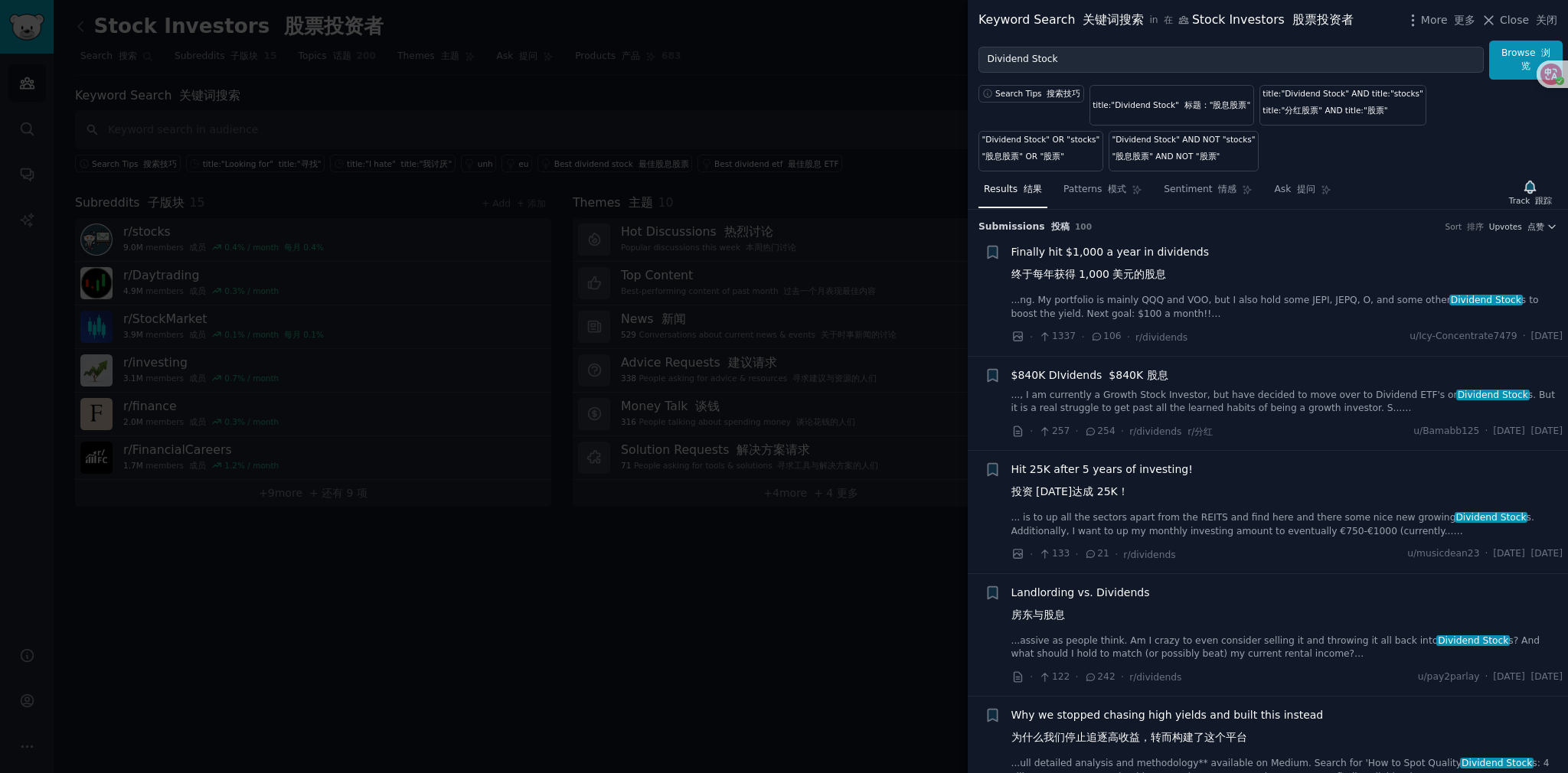
click at [766, 251] on span "Finally hit $1,000 a year in dividends 终于每年获得 1,000 美元的股息" at bounding box center [1110, 267] width 198 height 45
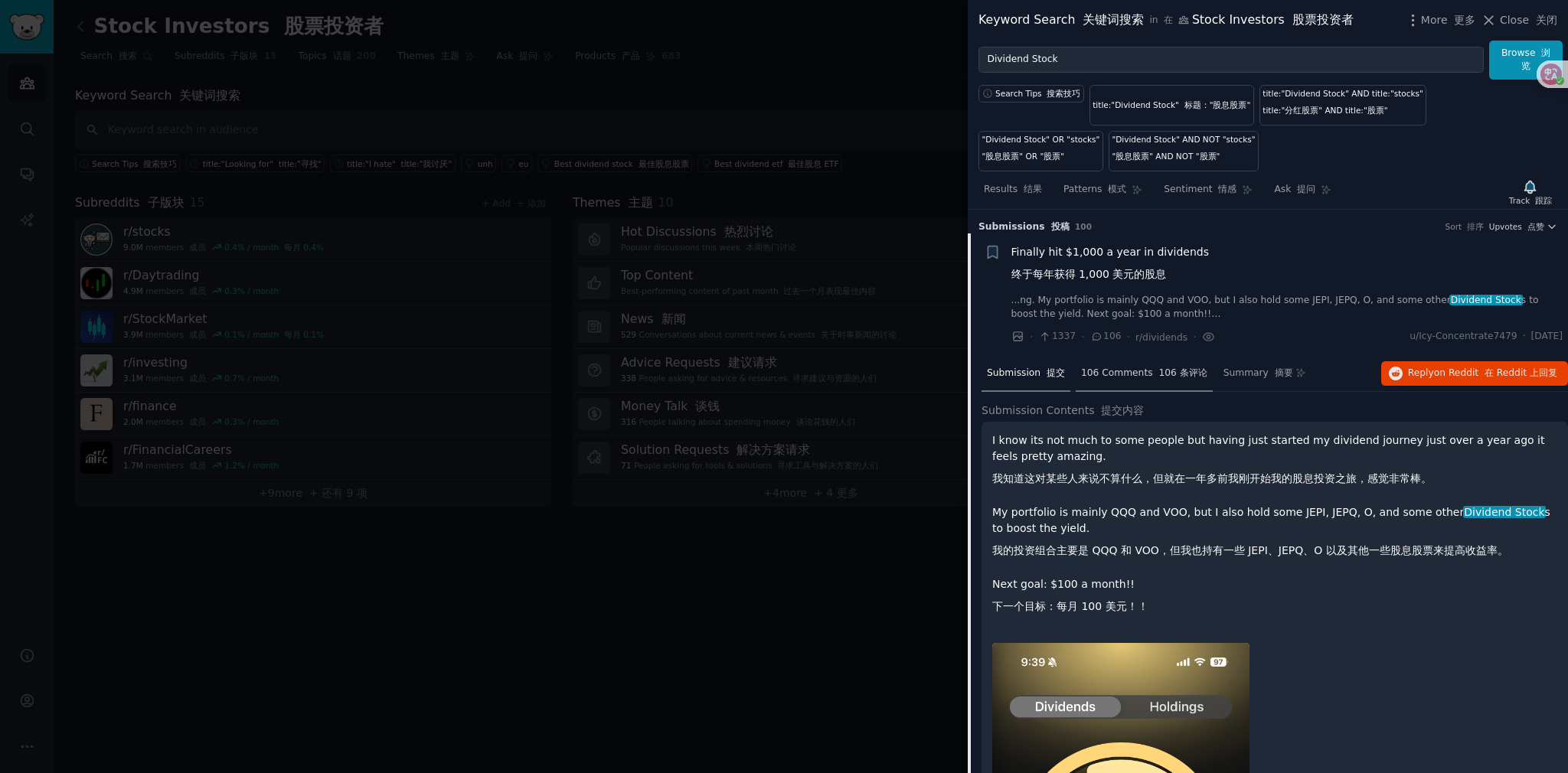
click at [766, 380] on div "106 Comments 106 条评论" at bounding box center [1144, 374] width 137 height 37
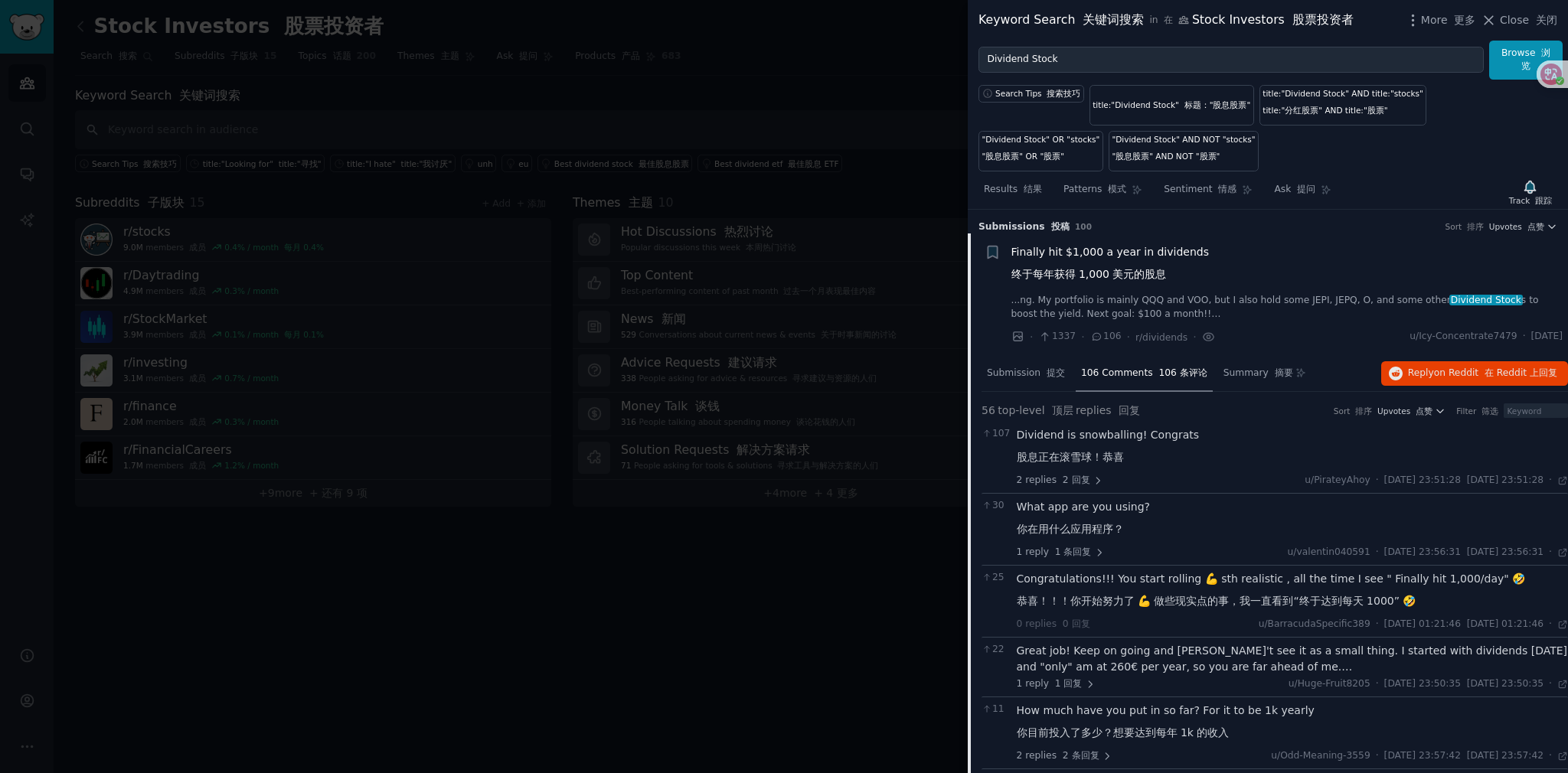
scroll to position [77, 0]
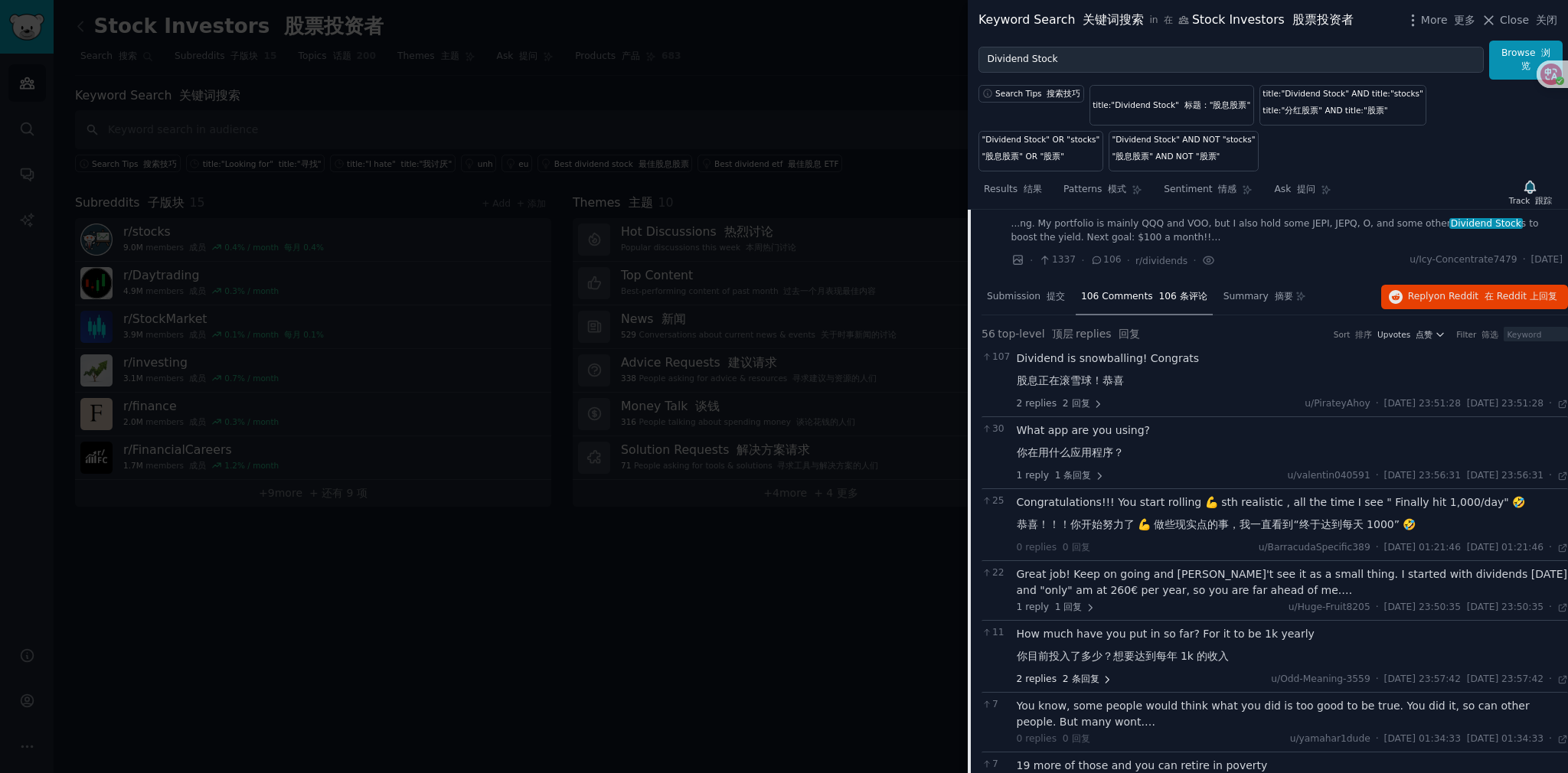
click at [766, 662] on font "2 条回复" at bounding box center [1081, 678] width 37 height 10
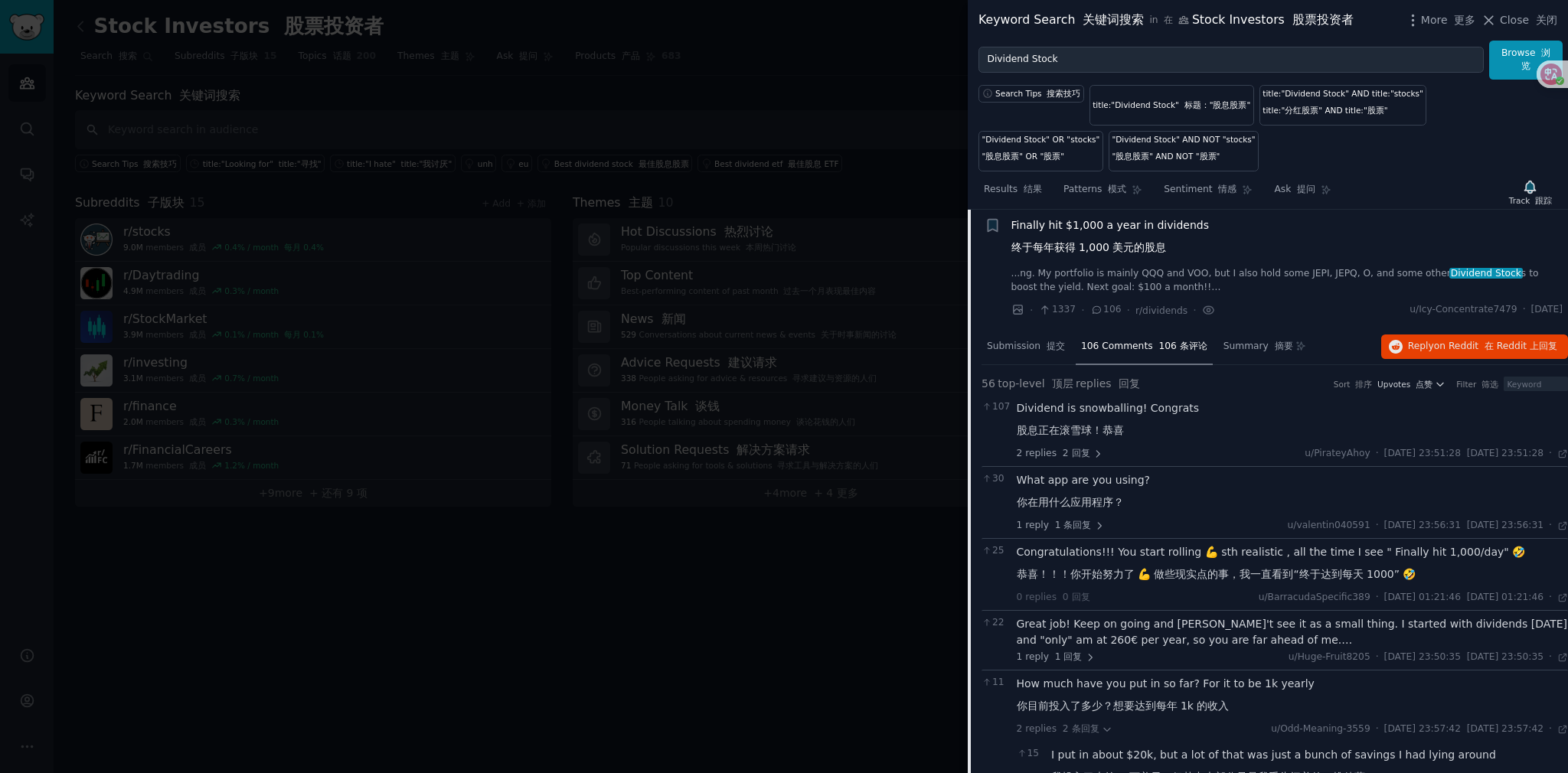
scroll to position [0, 0]
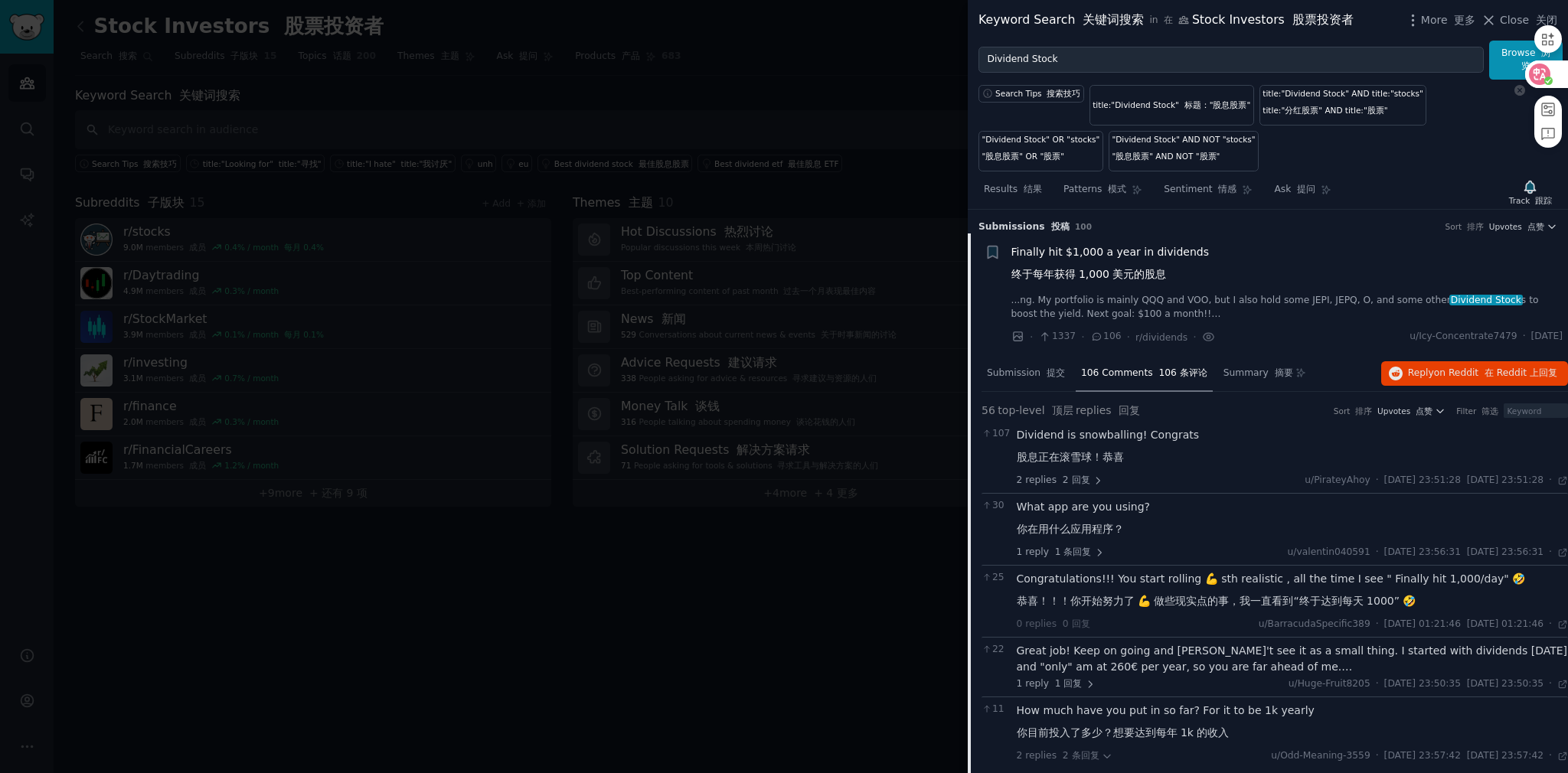
click at [766, 69] on icon at bounding box center [1520, 74] width 10 height 10
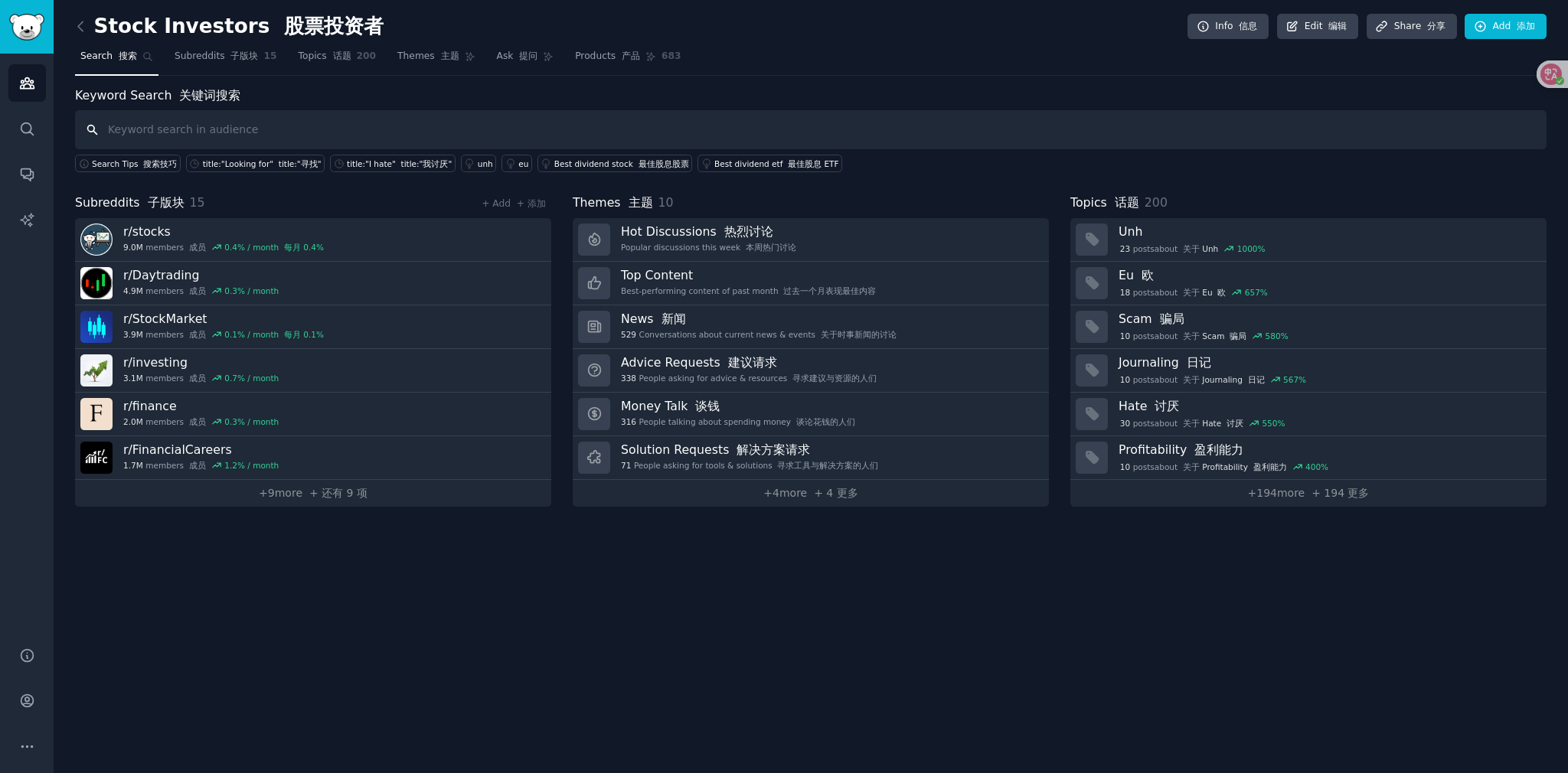
click at [217, 135] on input "text" at bounding box center [810, 129] width 1472 height 39
type input "Dividend Stock"
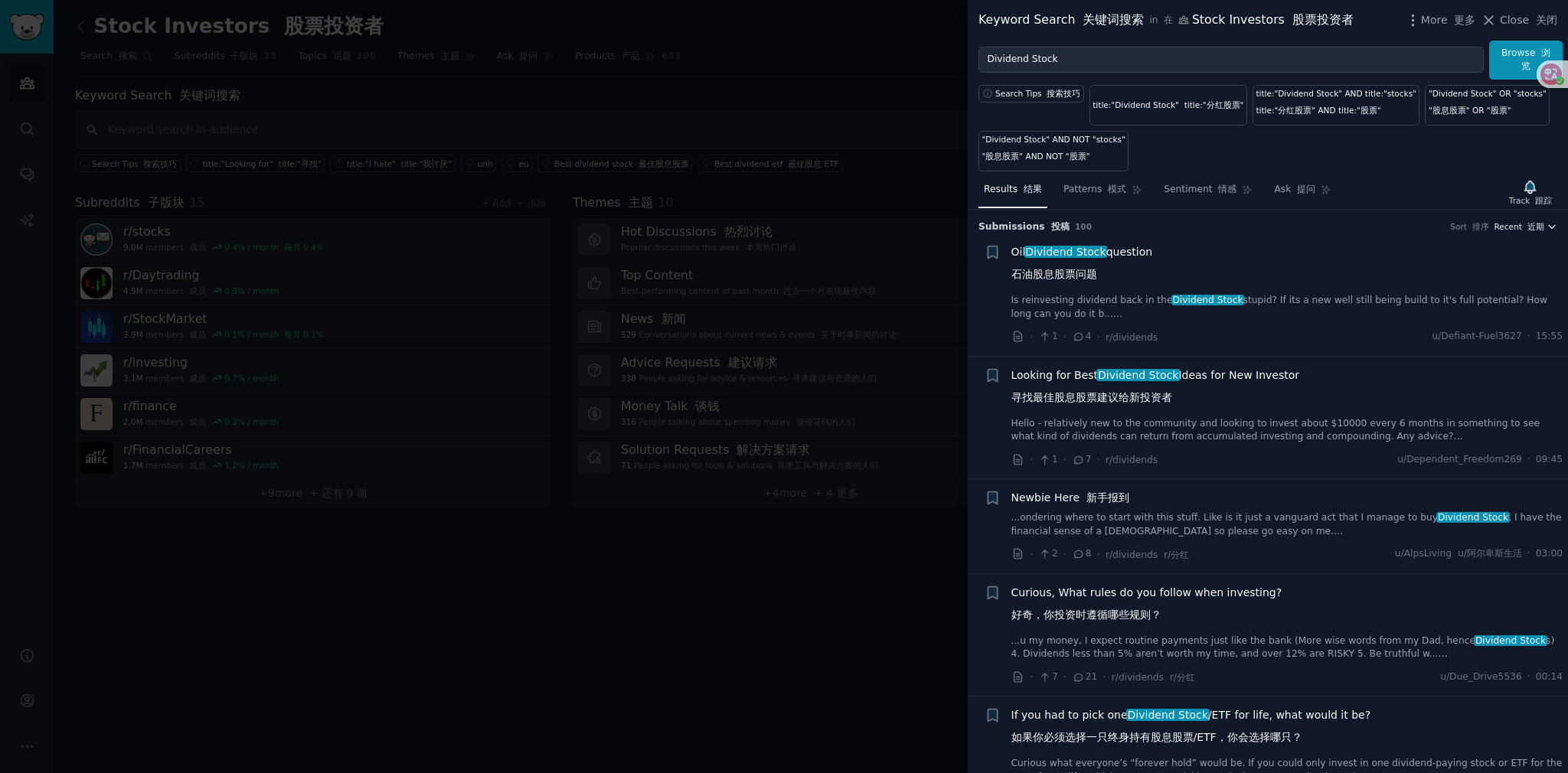
click at [766, 228] on font "近期" at bounding box center [1536, 226] width 17 height 9
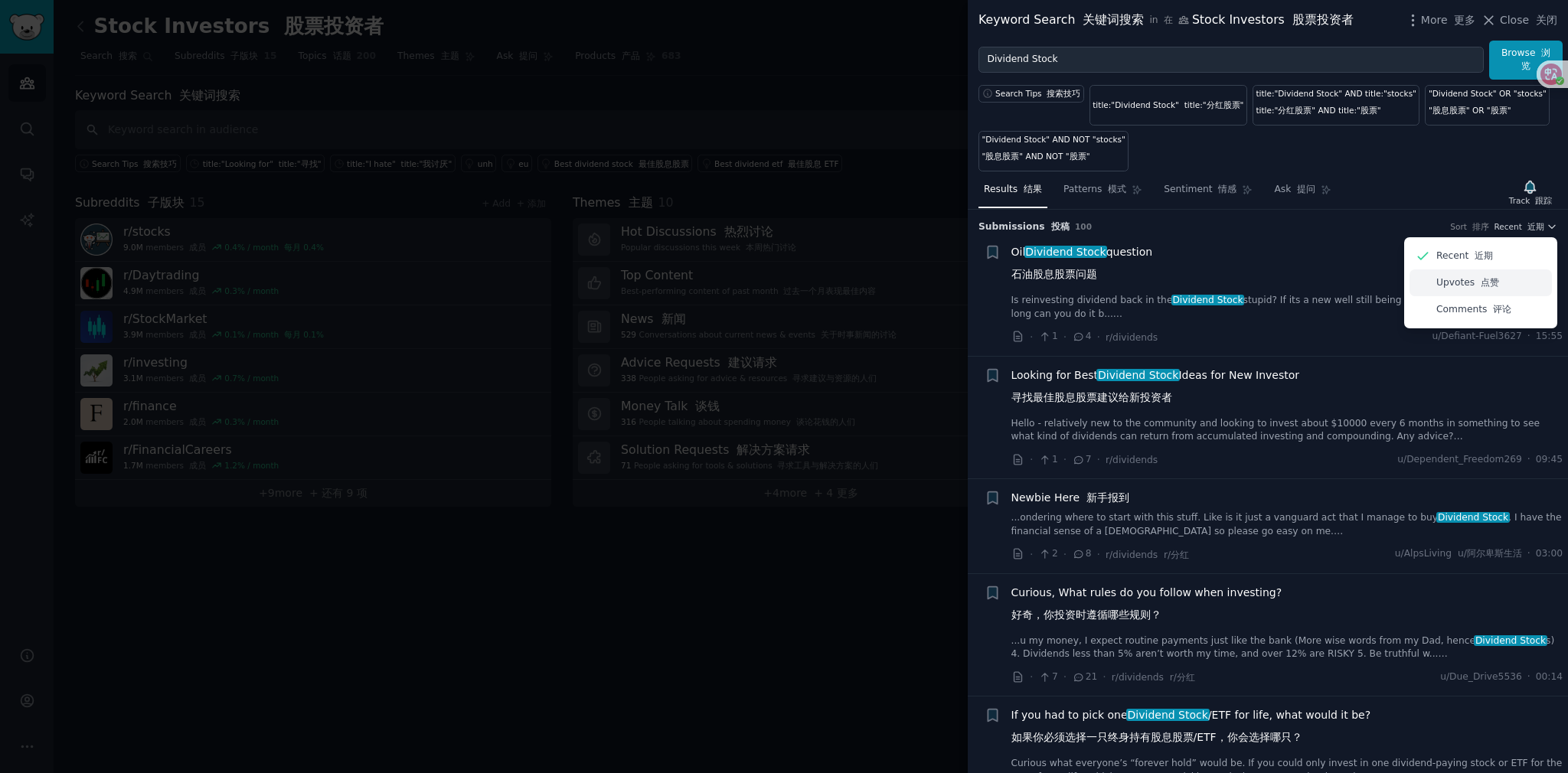
click at [766, 280] on p "Upvotes 点赞" at bounding box center [1467, 283] width 63 height 14
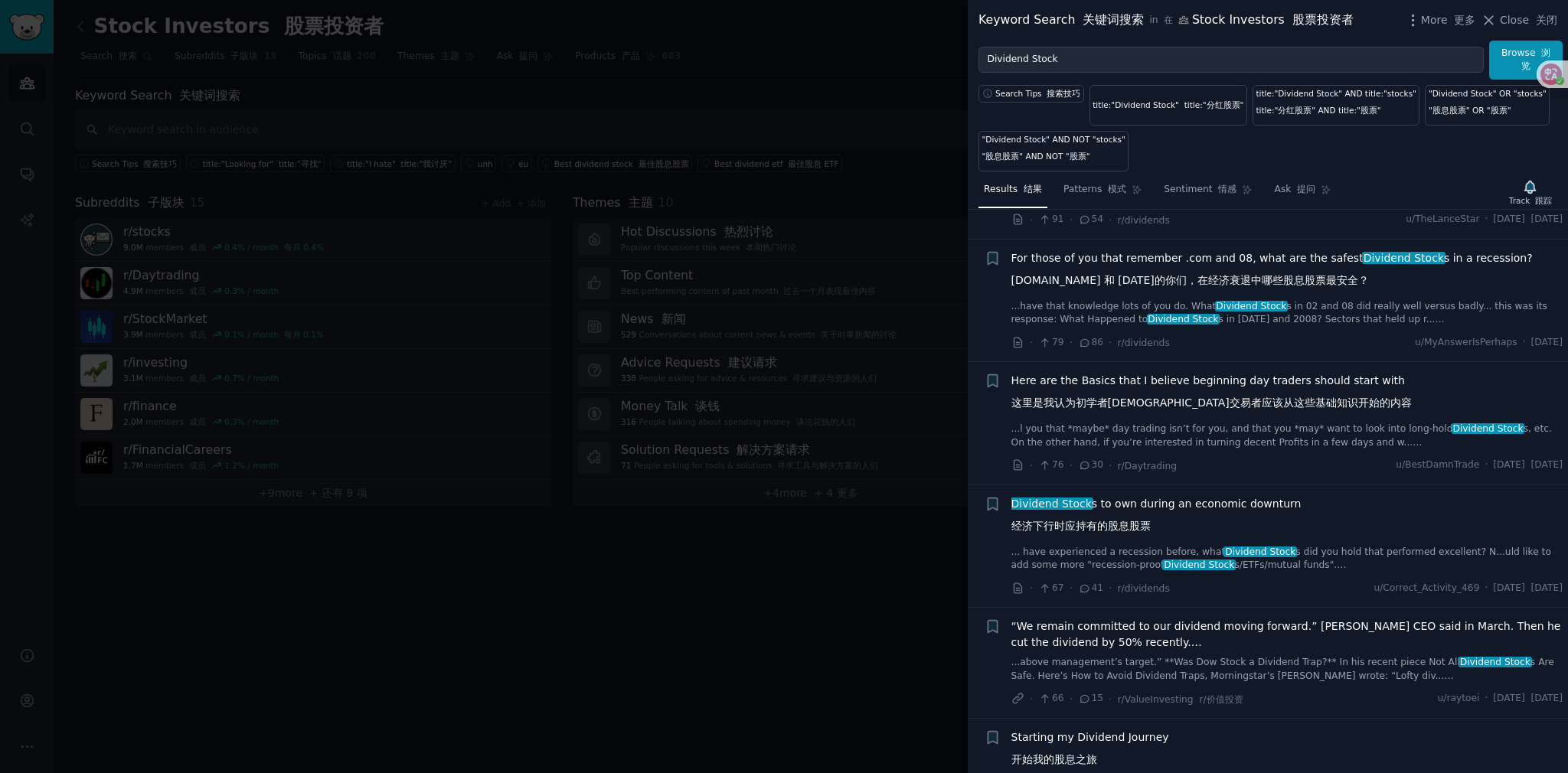
scroll to position [1148, 0]
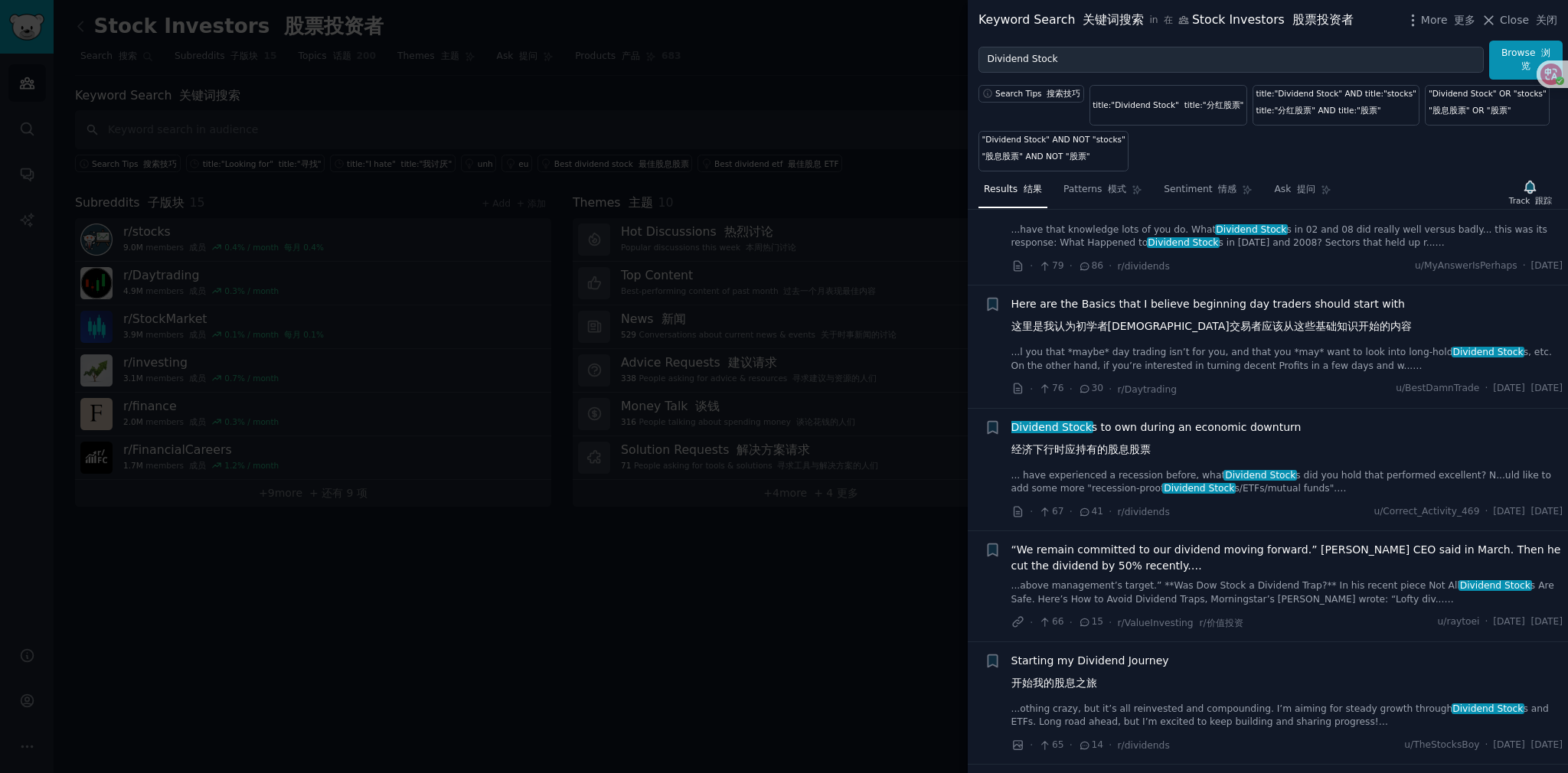
click at [766, 429] on span "Dividend Stock s to own during an economic downturn 经济下行时应持有的股息股票" at bounding box center [1156, 442] width 290 height 45
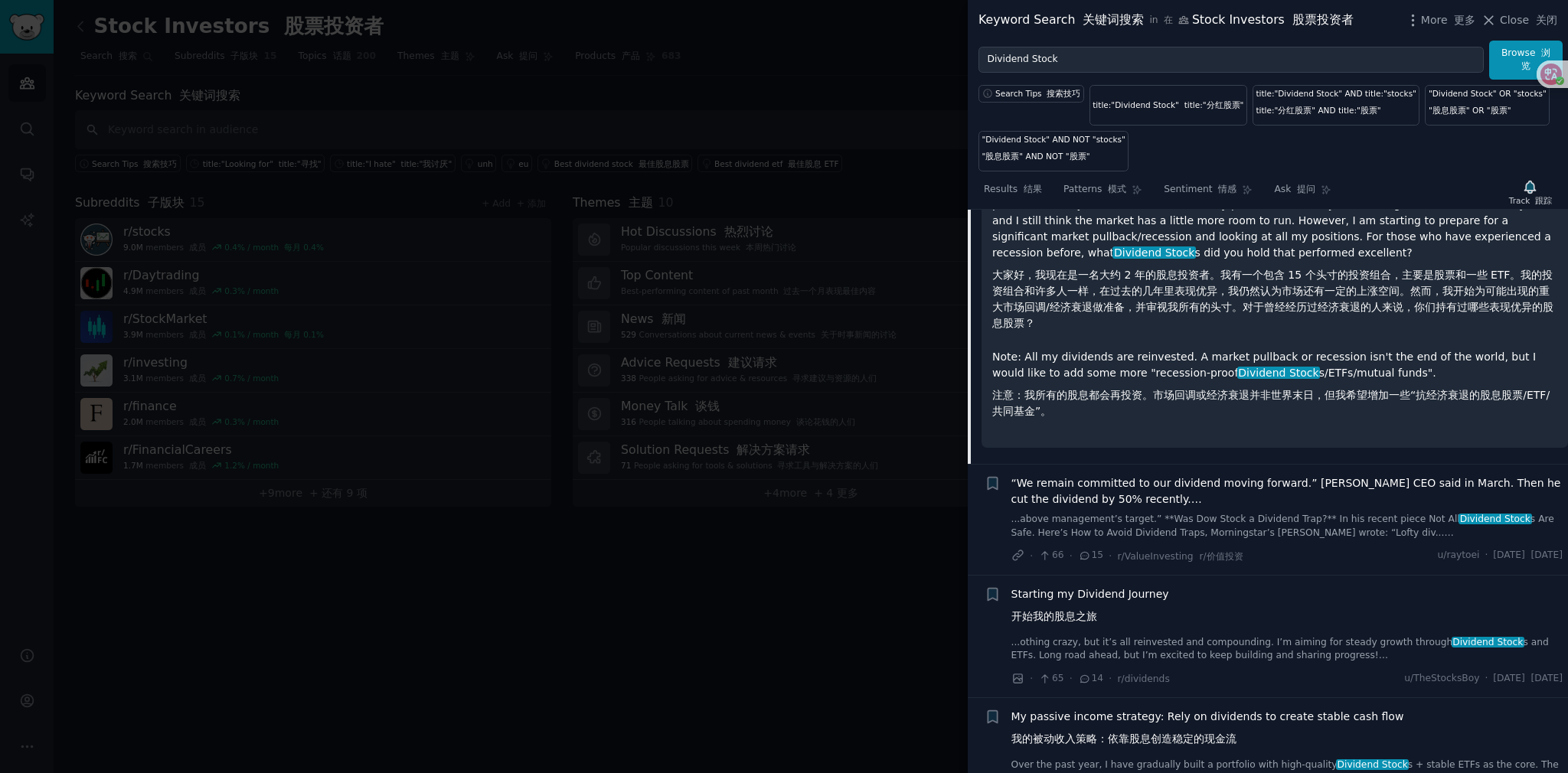
scroll to position [1345, 0]
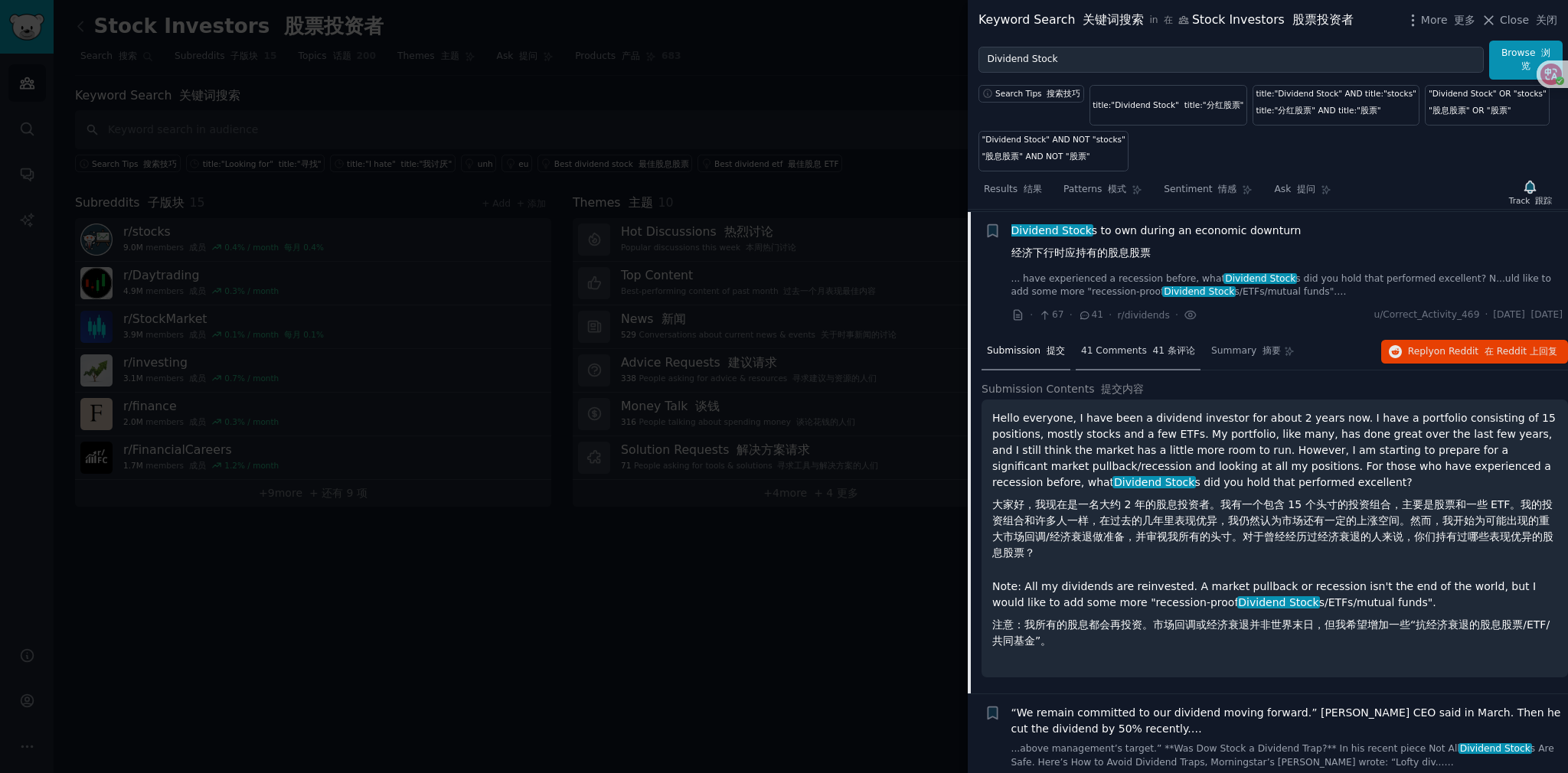
click at [766, 345] on span "41 Comments 41 条评论" at bounding box center [1138, 352] width 114 height 14
